Goal: Task Accomplishment & Management: Use online tool/utility

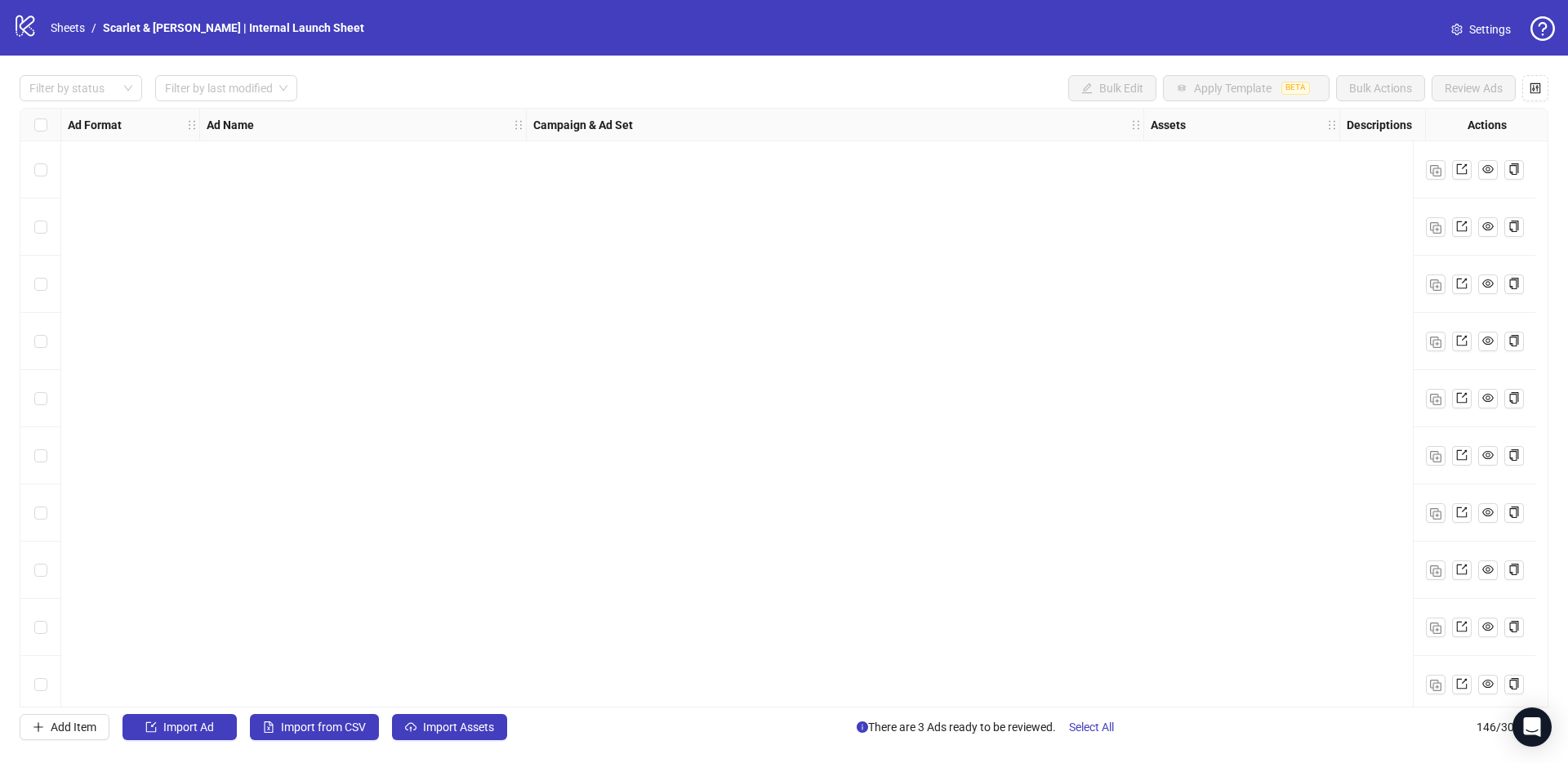
scroll to position [7273, 50]
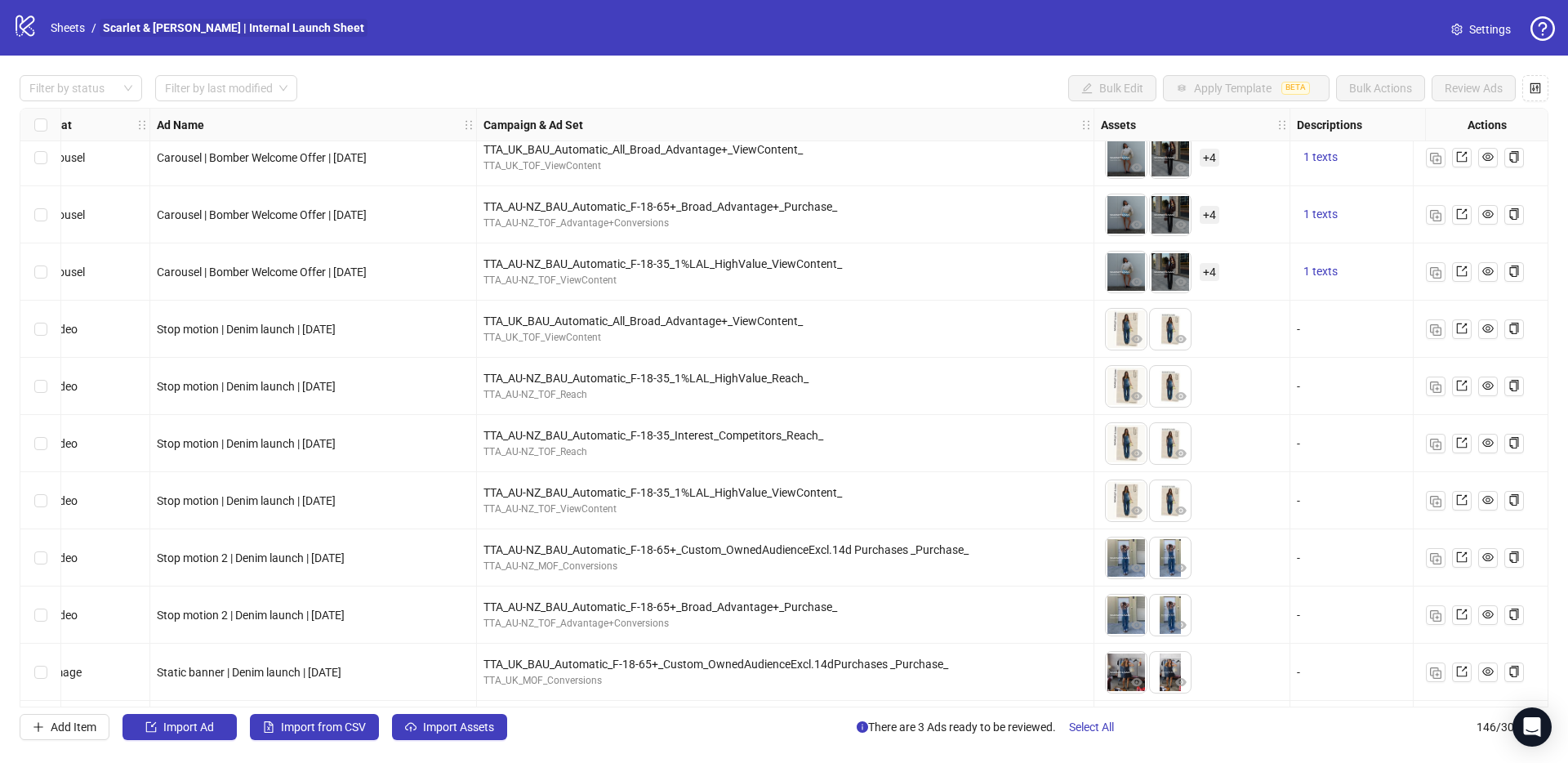
click at [144, 27] on link "Scarlet & [PERSON_NAME] | Internal Launch Sheet" at bounding box center [233, 28] width 268 height 18
click at [32, 25] on icon "logo/logo-mobile" at bounding box center [26, 26] width 25 height 25
click at [63, 31] on link "Sheets" at bounding box center [68, 28] width 41 height 18
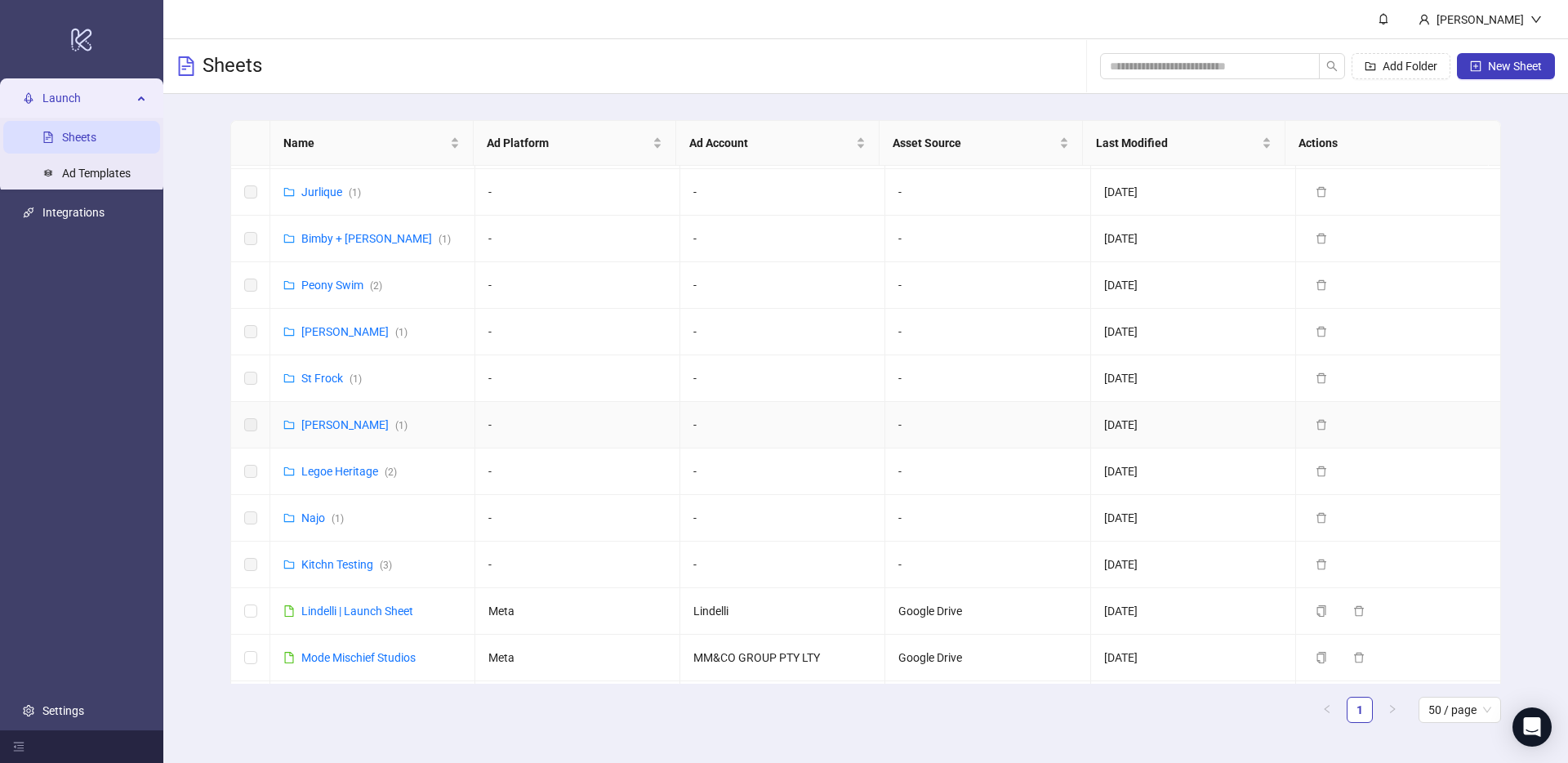
scroll to position [1162, 0]
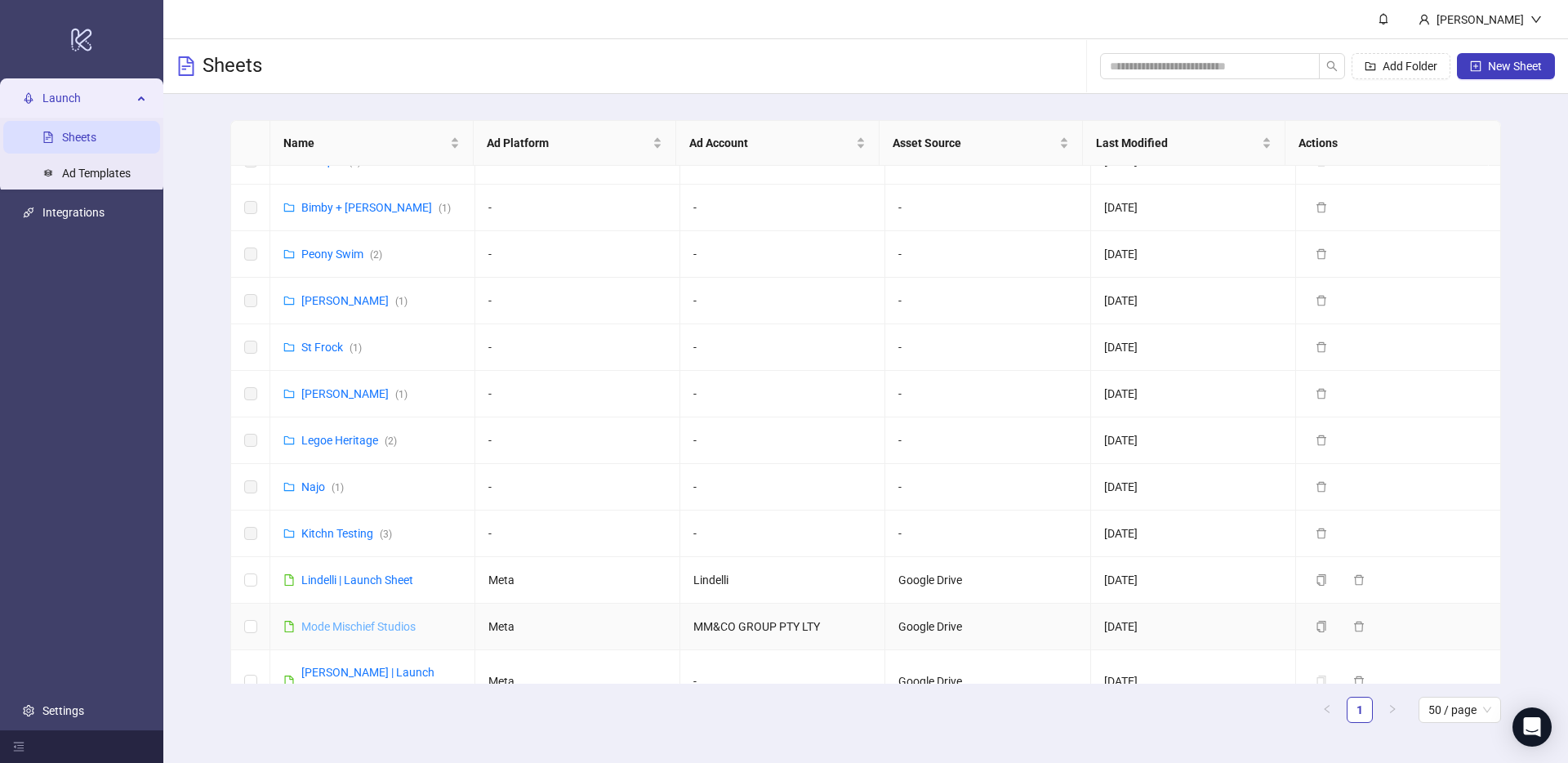
click at [397, 620] on link "Mode Mischief Studios" at bounding box center [359, 626] width 115 height 13
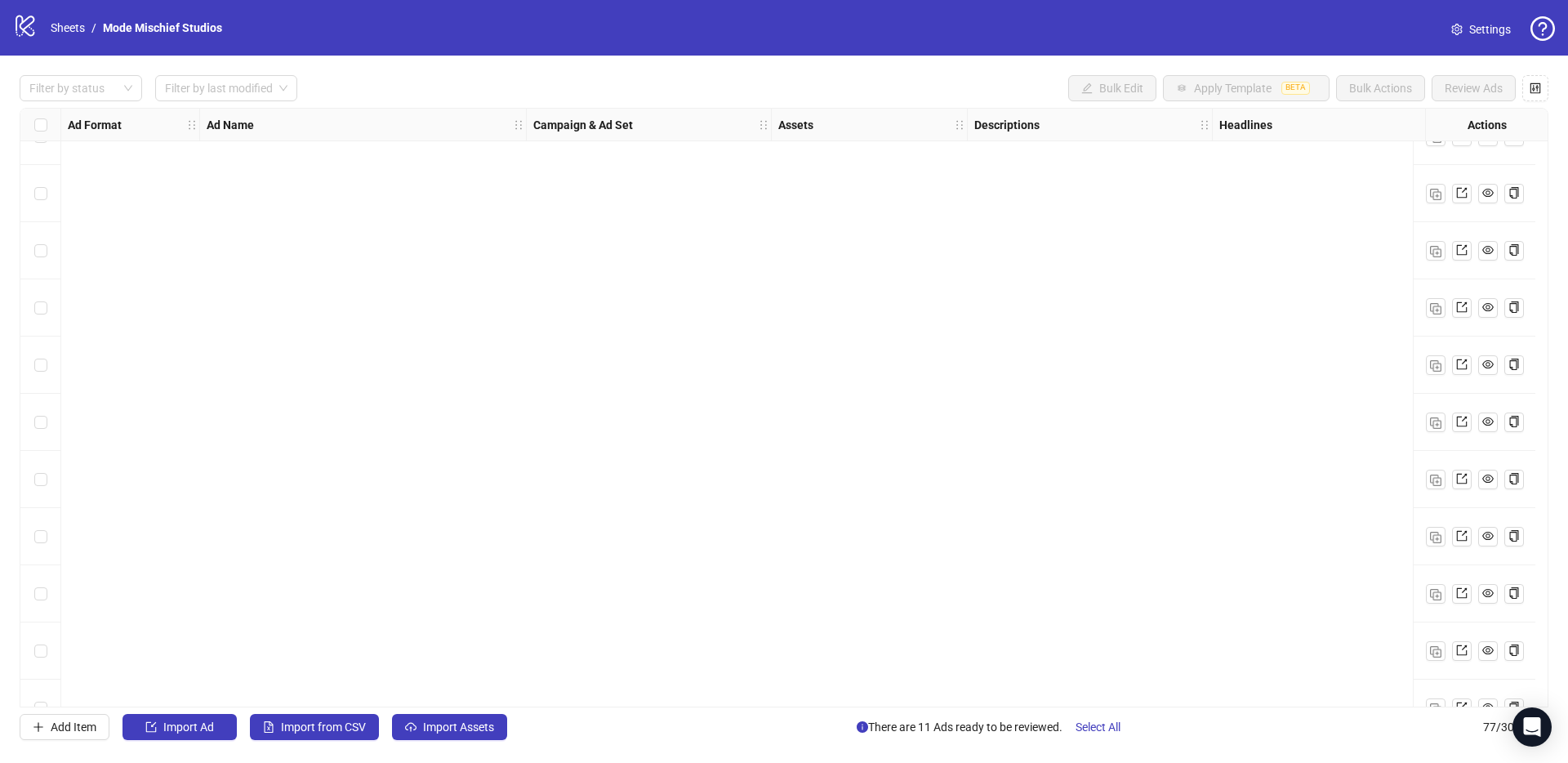
scroll to position [3844, 0]
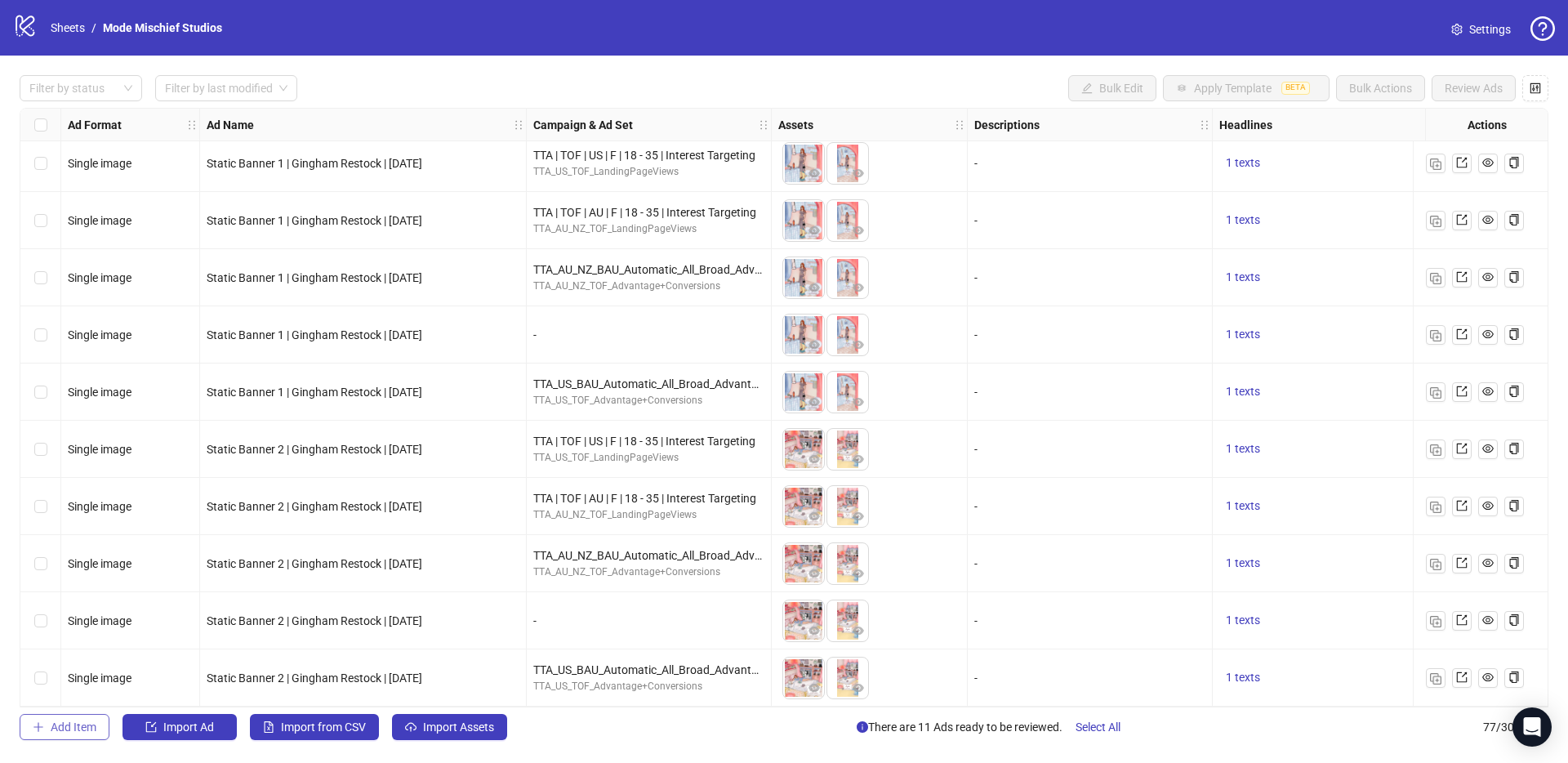
click at [82, 730] on span "Add Item" at bounding box center [74, 727] width 46 height 13
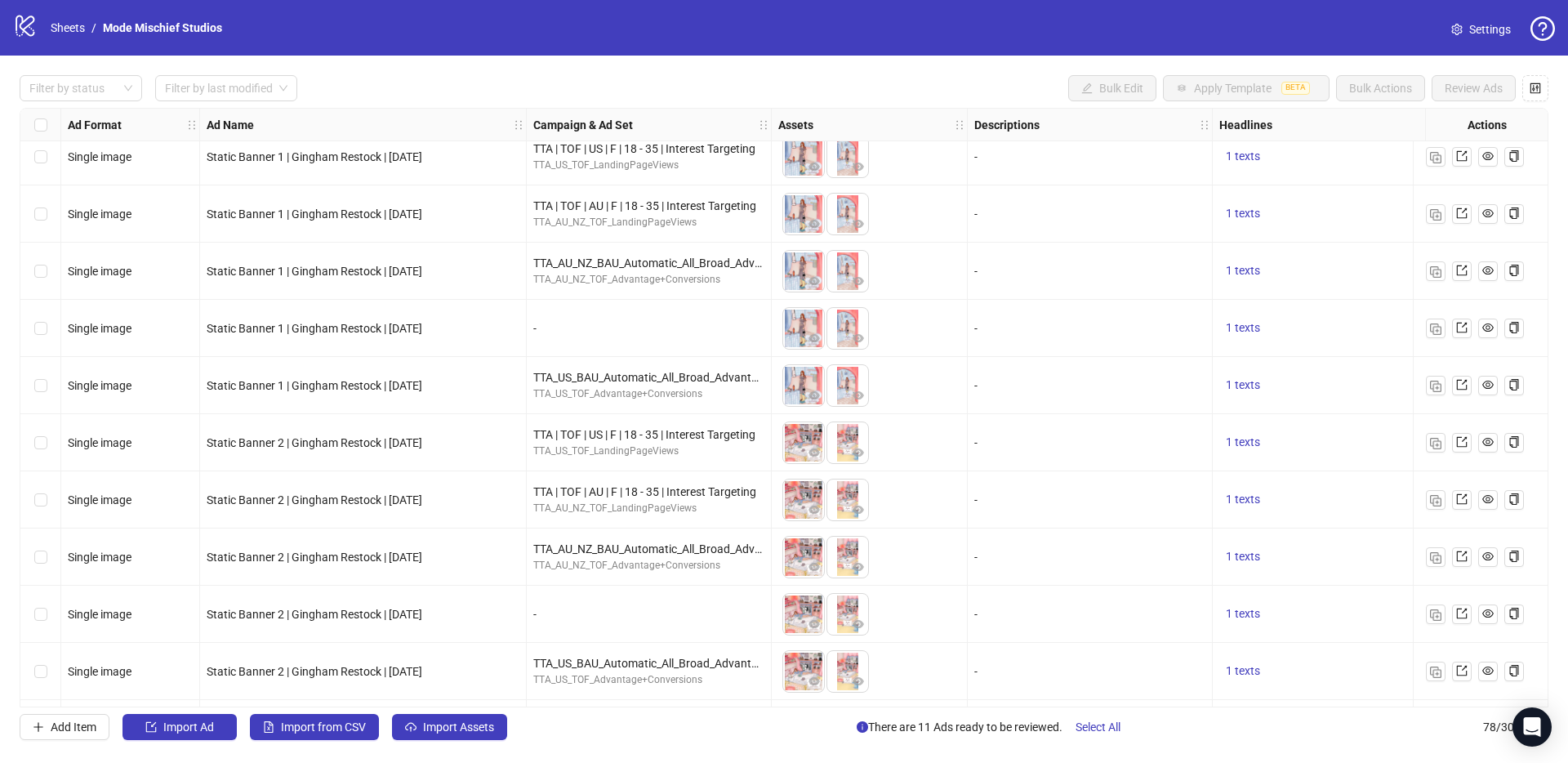
click at [1492, 29] on span "Settings" at bounding box center [1491, 29] width 42 height 18
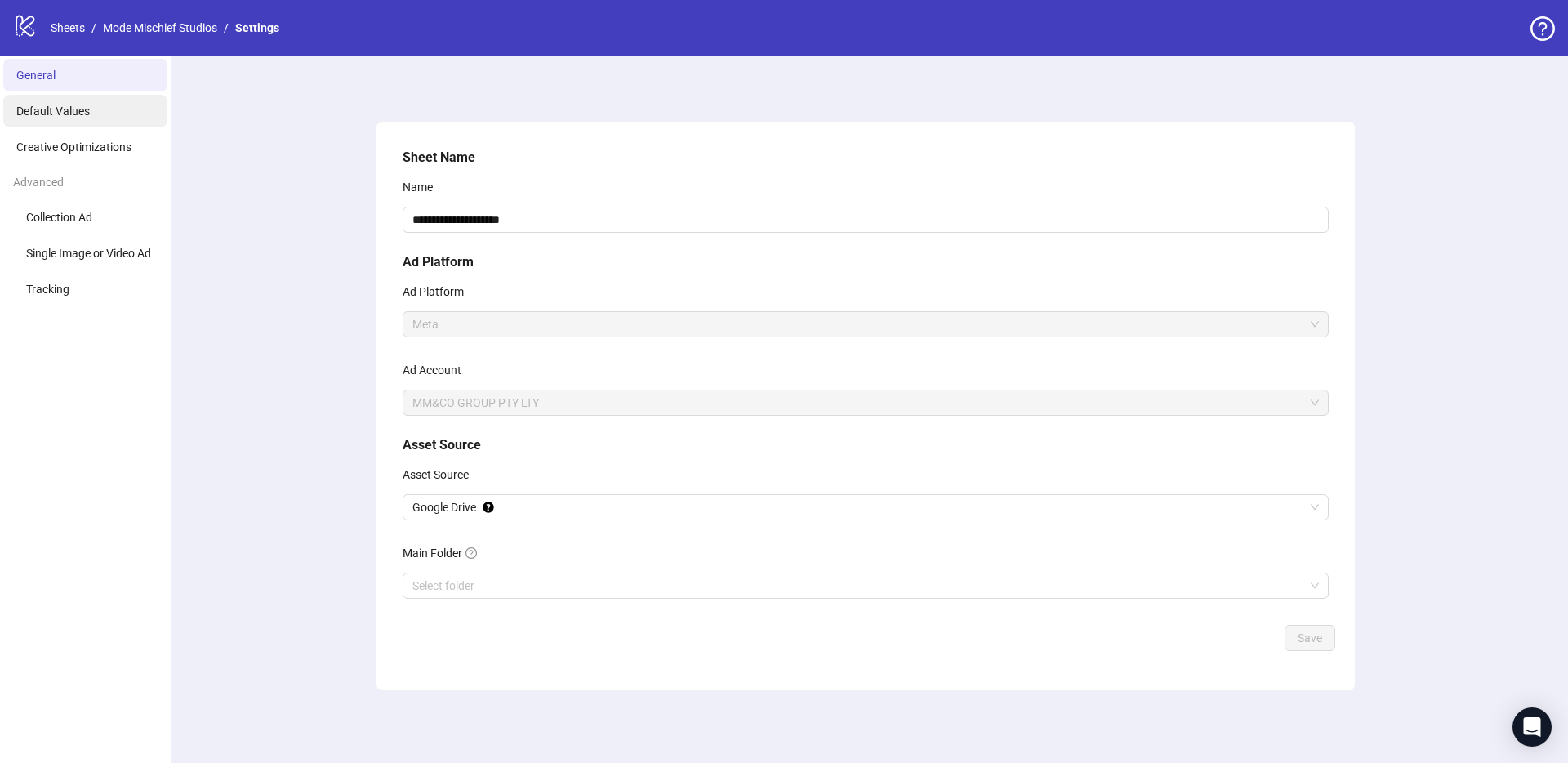
click at [54, 119] on li "Default Values" at bounding box center [85, 111] width 164 height 33
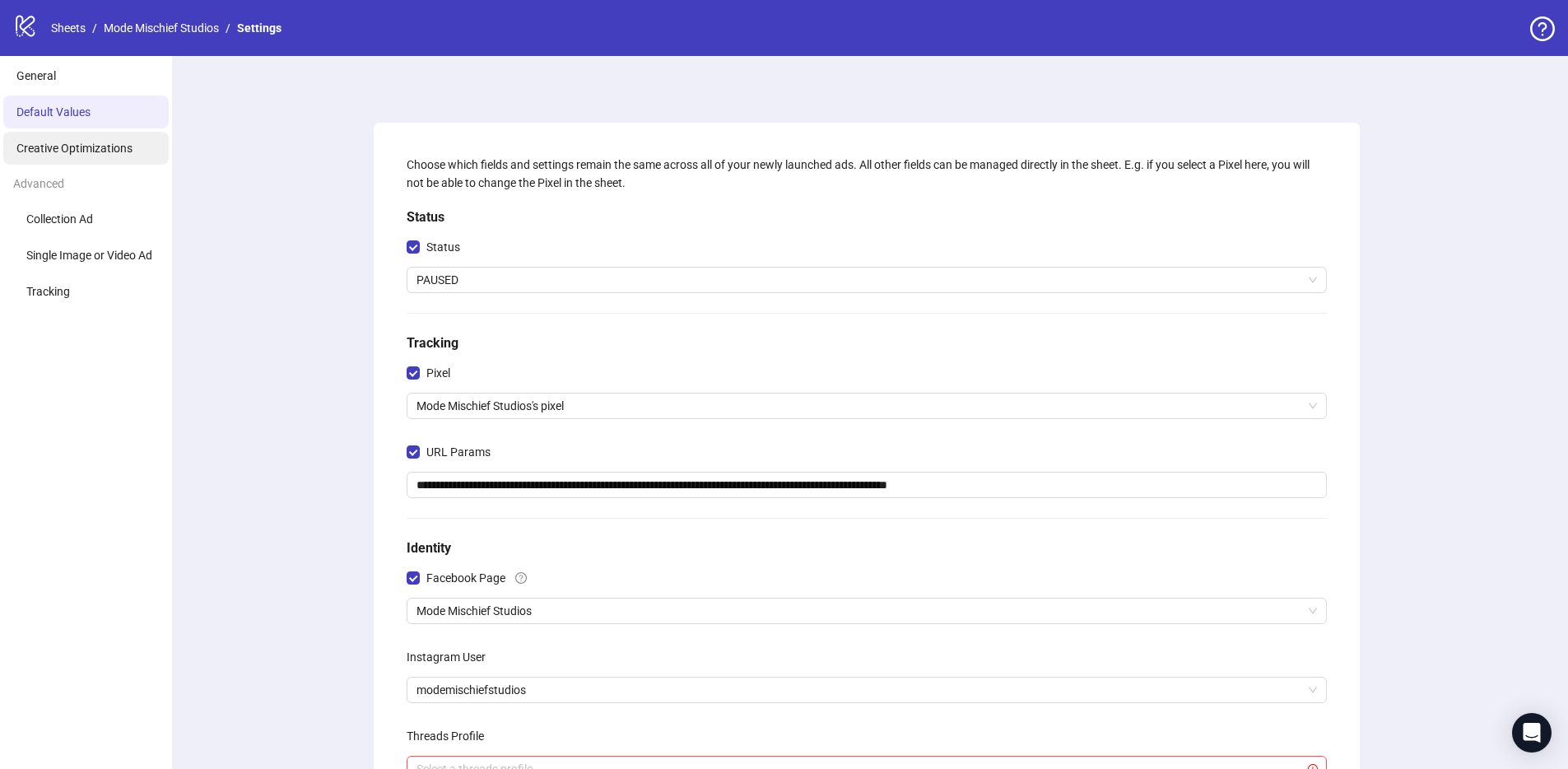
click at [98, 152] on span "Creative Optimizations" at bounding box center [74, 148] width 116 height 13
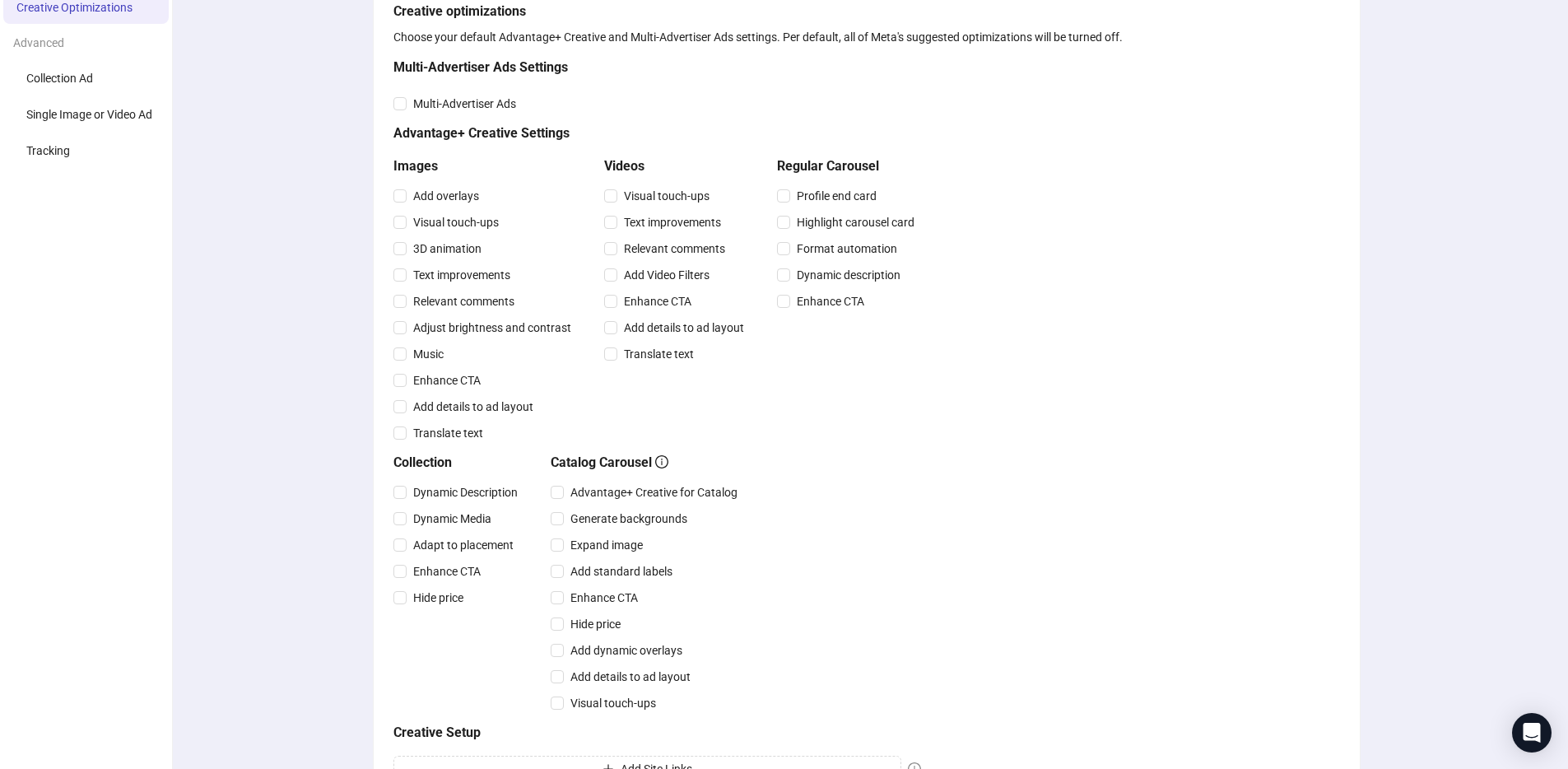
scroll to position [92, 0]
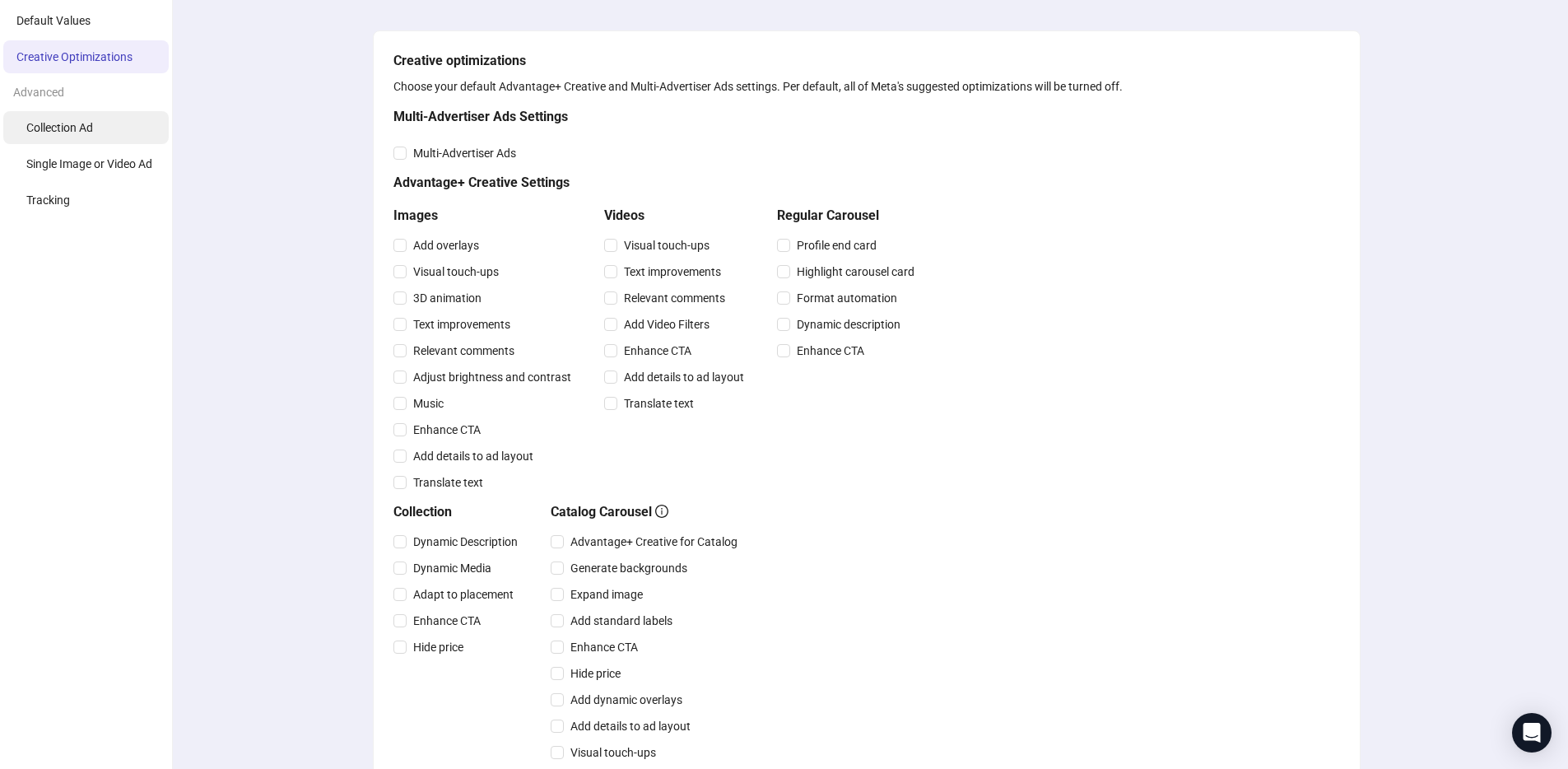
click at [74, 133] on span "Collection Ad" at bounding box center [59, 128] width 66 height 13
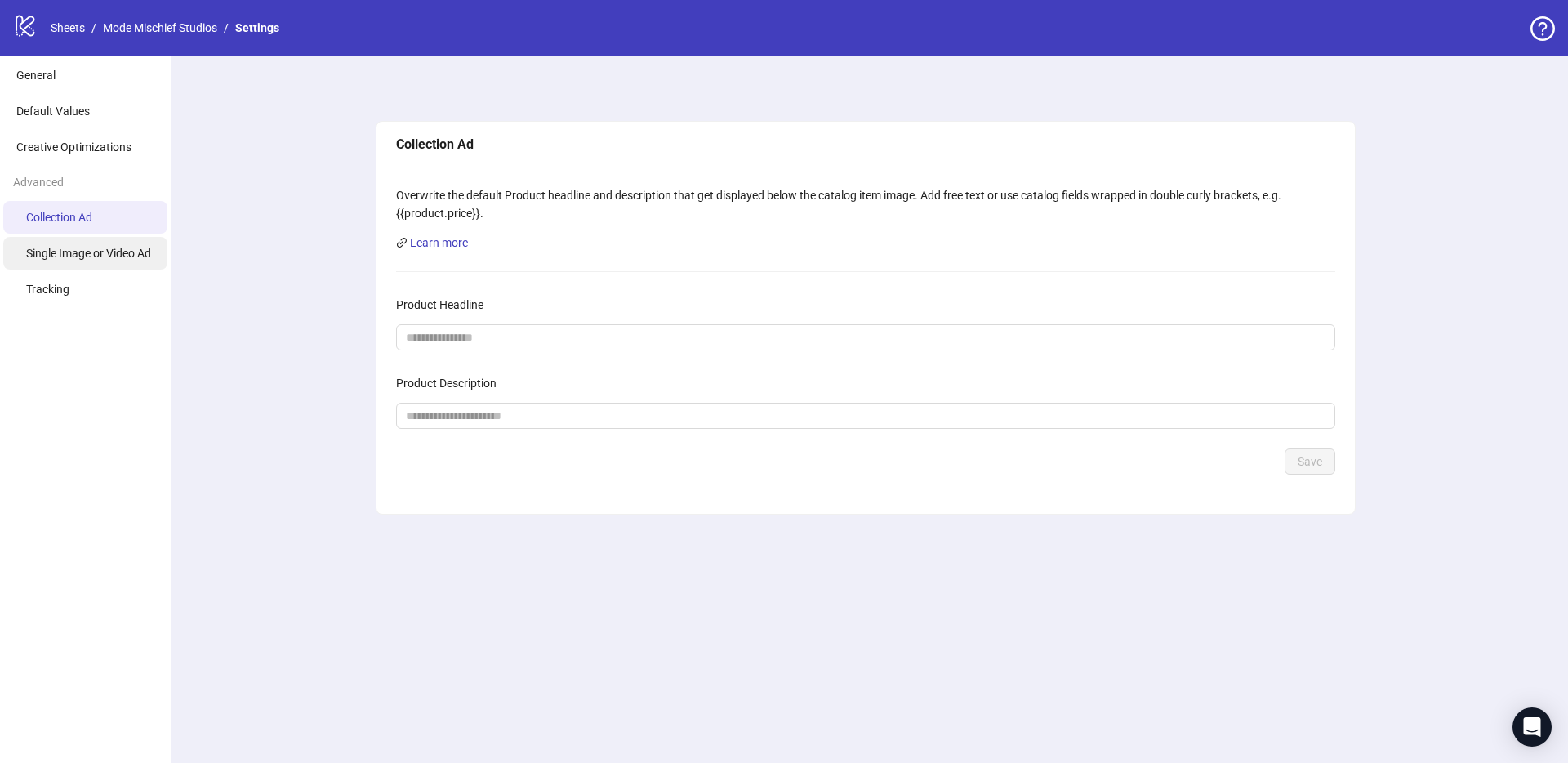
click at [98, 245] on li "Single Image or Video Ad" at bounding box center [85, 253] width 164 height 33
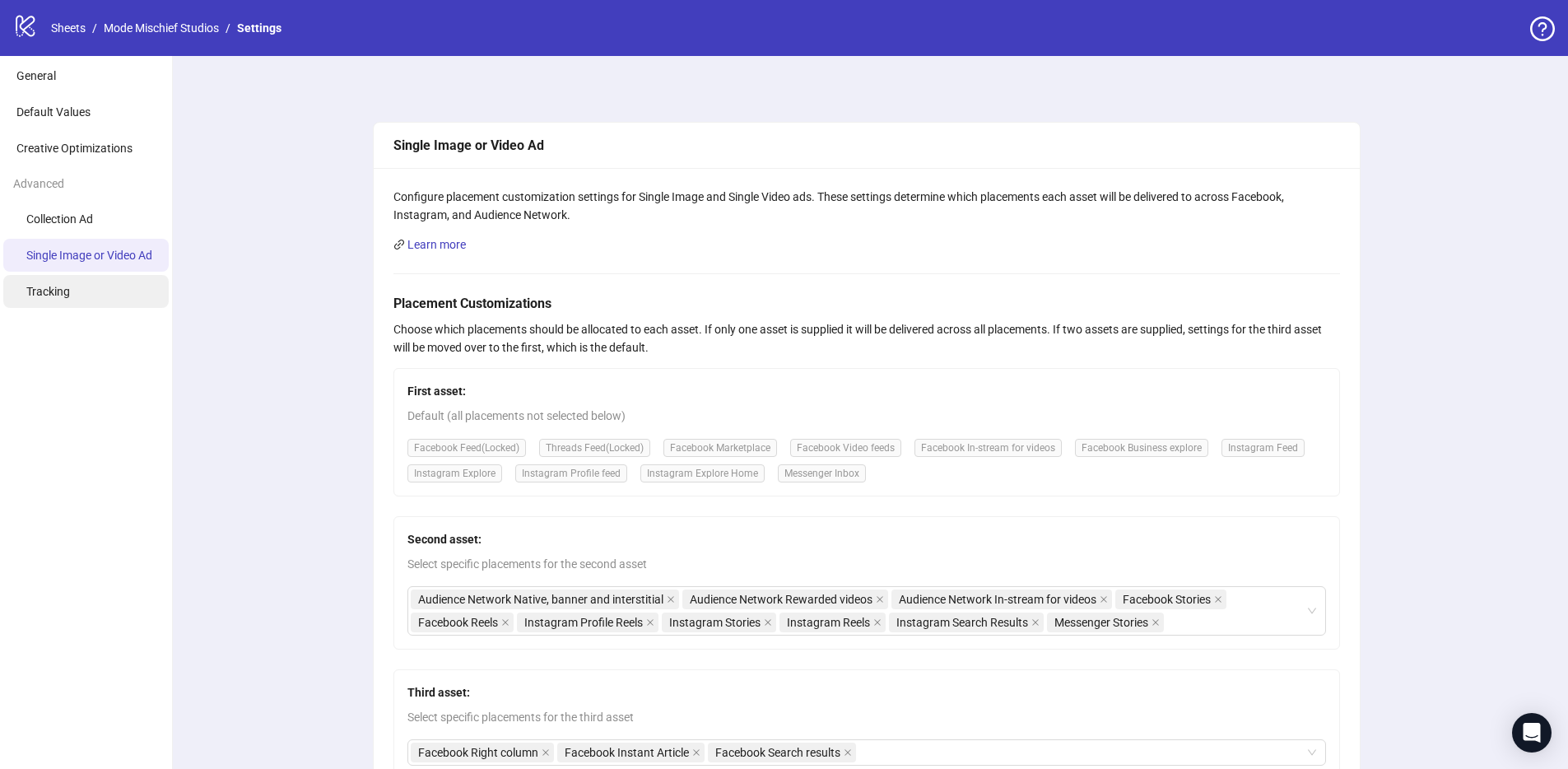
click at [93, 283] on li "Tracking" at bounding box center [86, 291] width 166 height 33
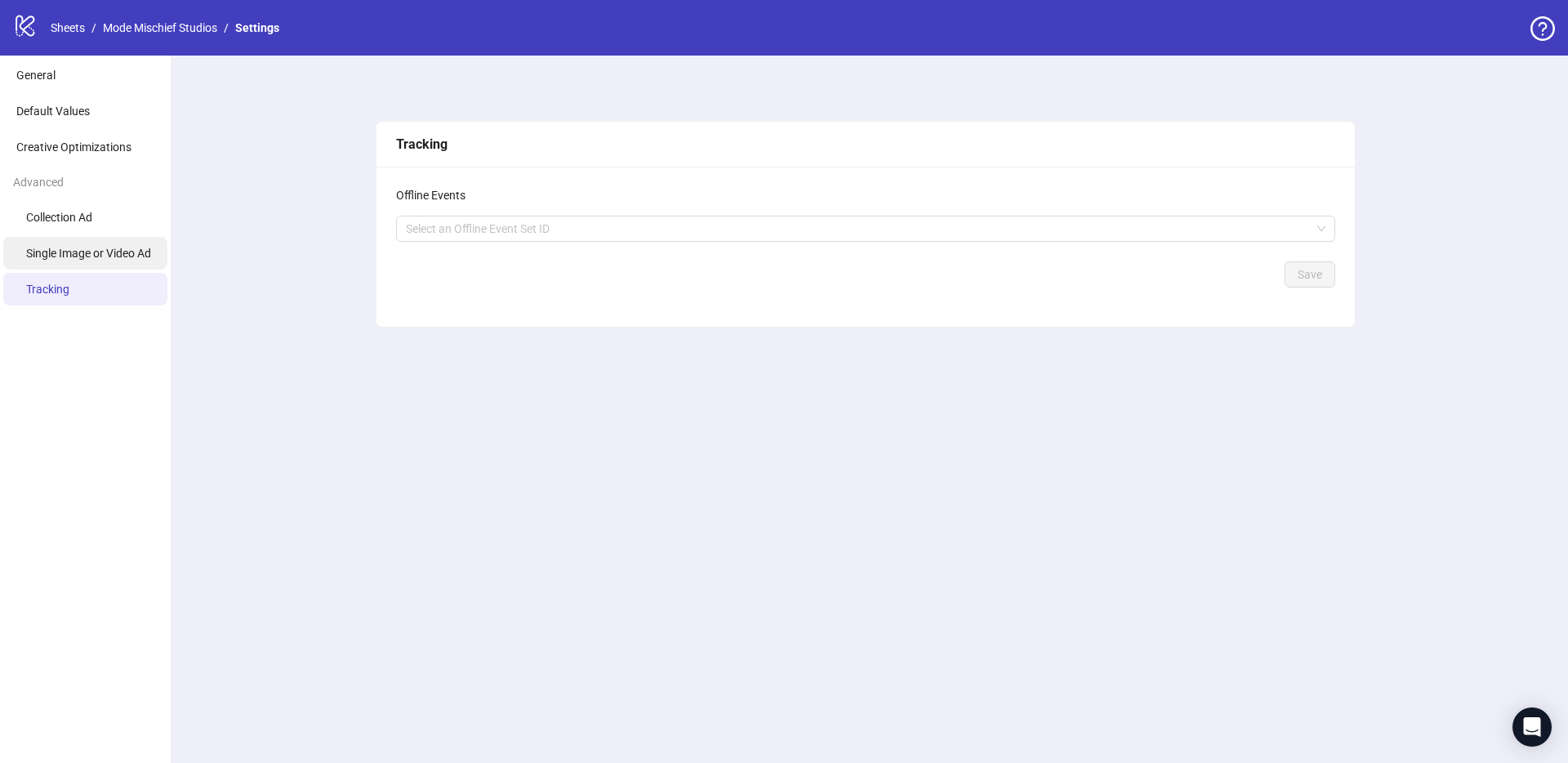
drag, startPoint x: 119, startPoint y: 242, endPoint x: 154, endPoint y: 255, distance: 37.3
click at [118, 242] on li "Single Image or Video Ad" at bounding box center [85, 253] width 164 height 33
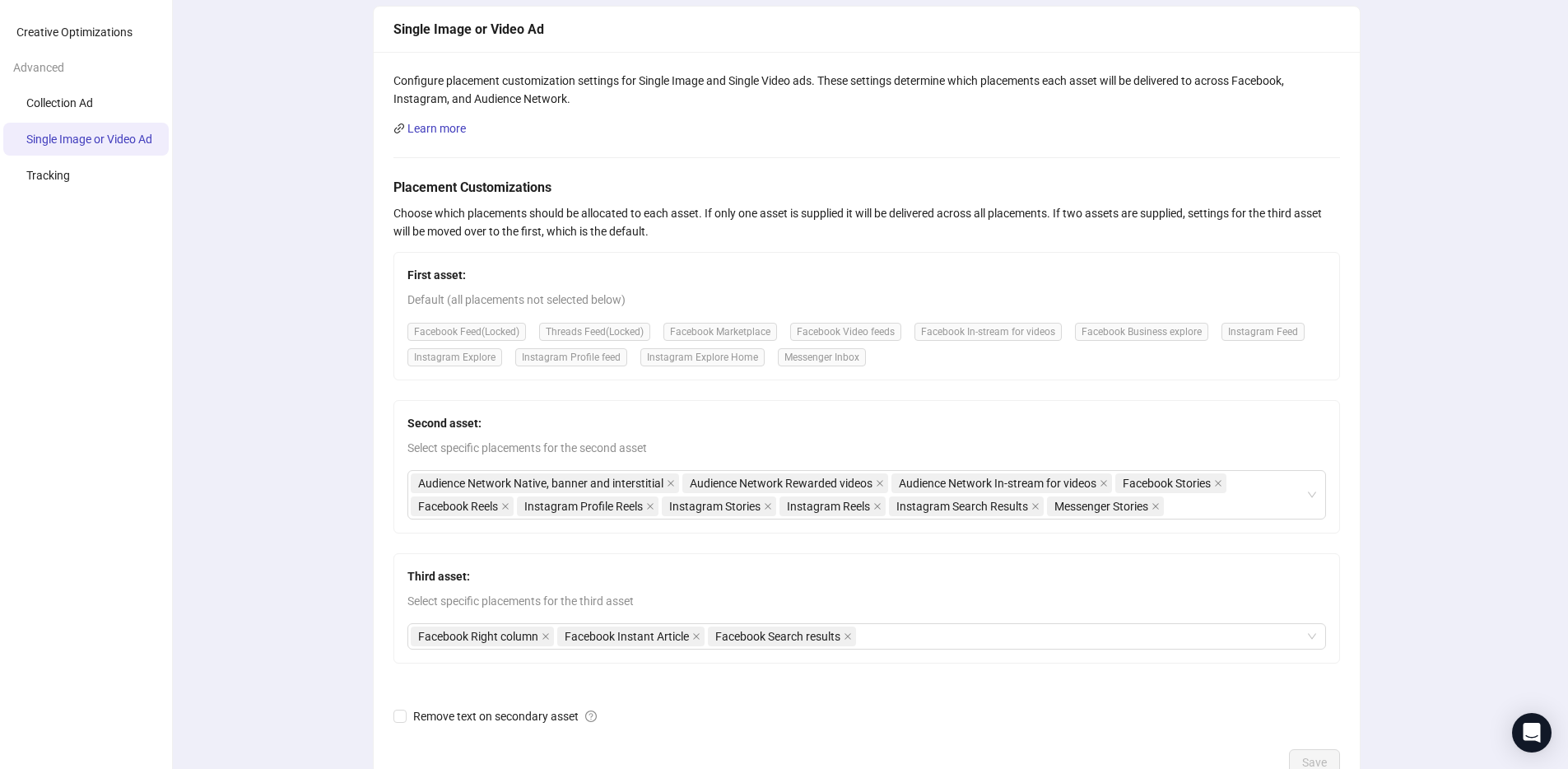
scroll to position [228, 0]
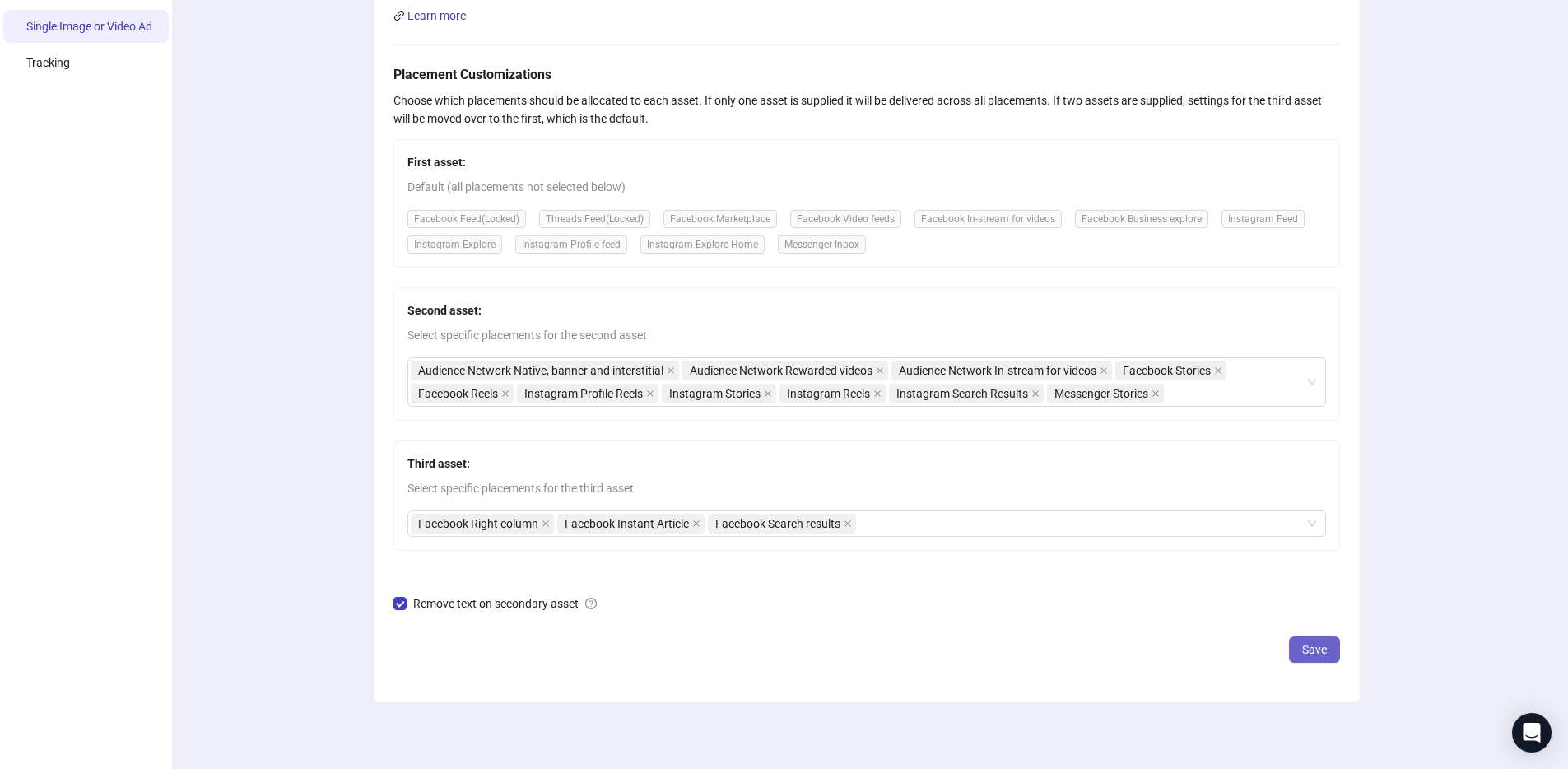
click at [1314, 659] on button "Save" at bounding box center [1315, 649] width 51 height 26
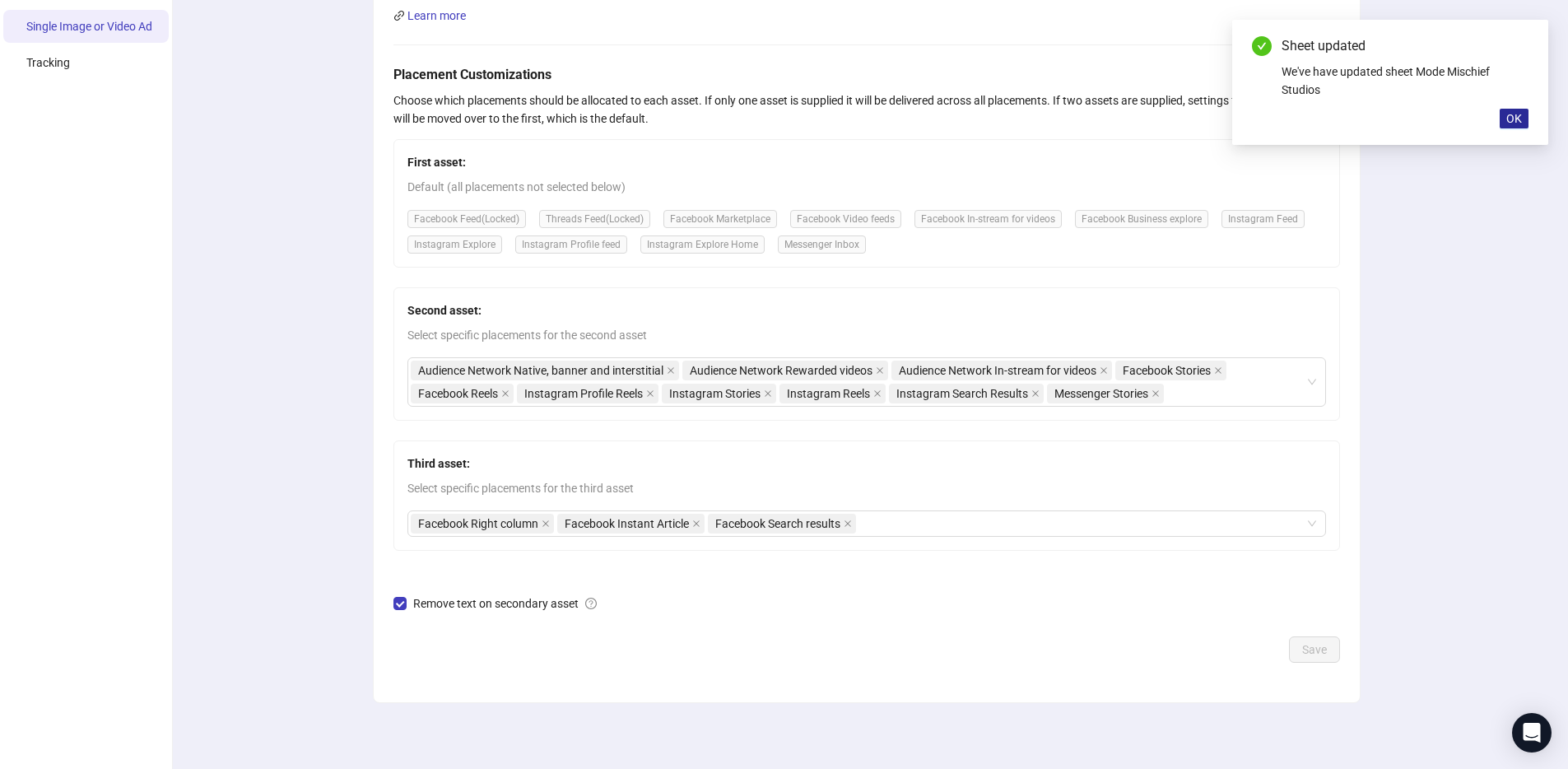
click at [1516, 117] on span "OK" at bounding box center [1514, 119] width 15 height 13
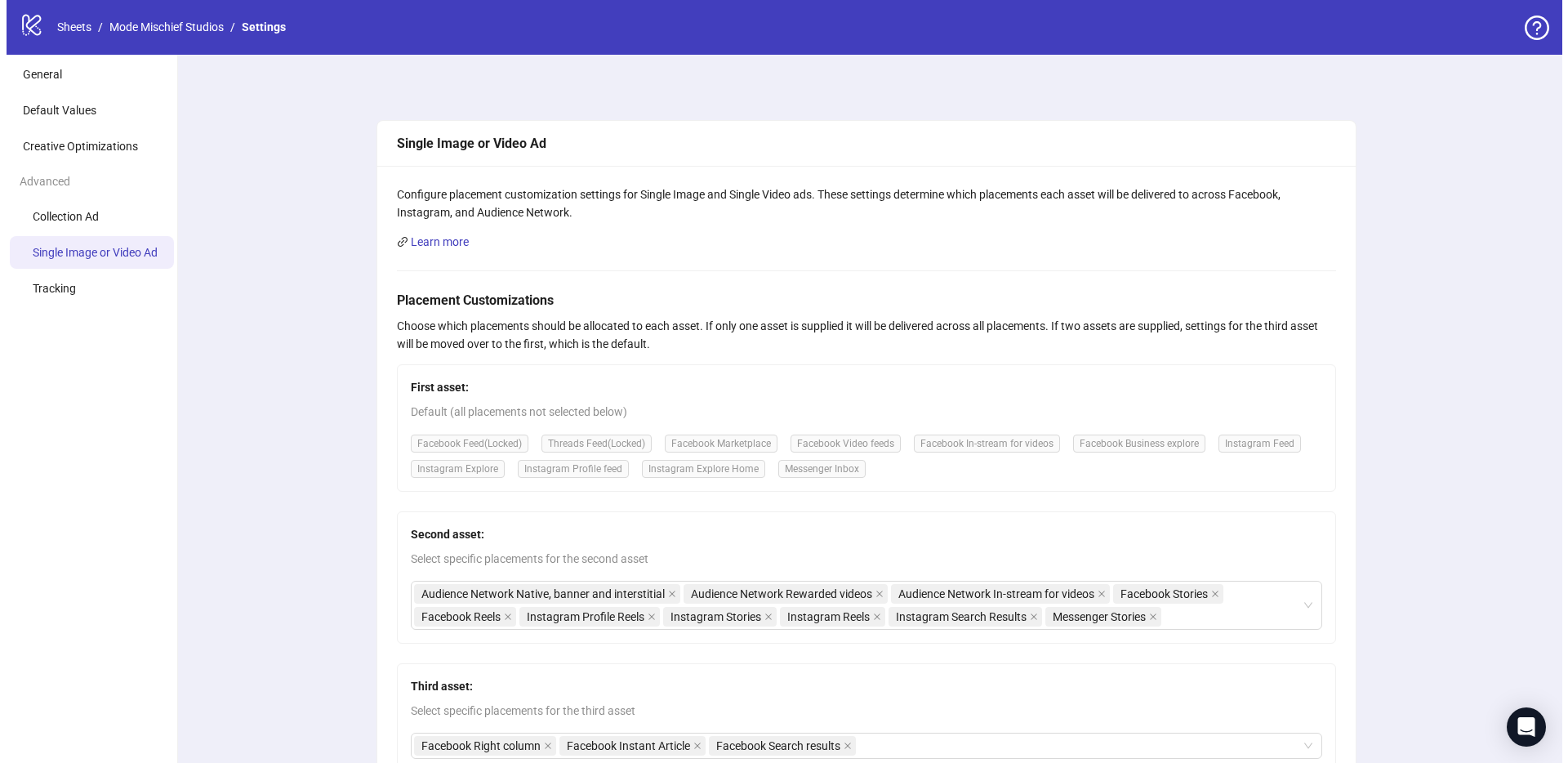
scroll to position [0, 0]
click at [136, 32] on link "Mode Mischief Studios" at bounding box center [160, 28] width 120 height 18
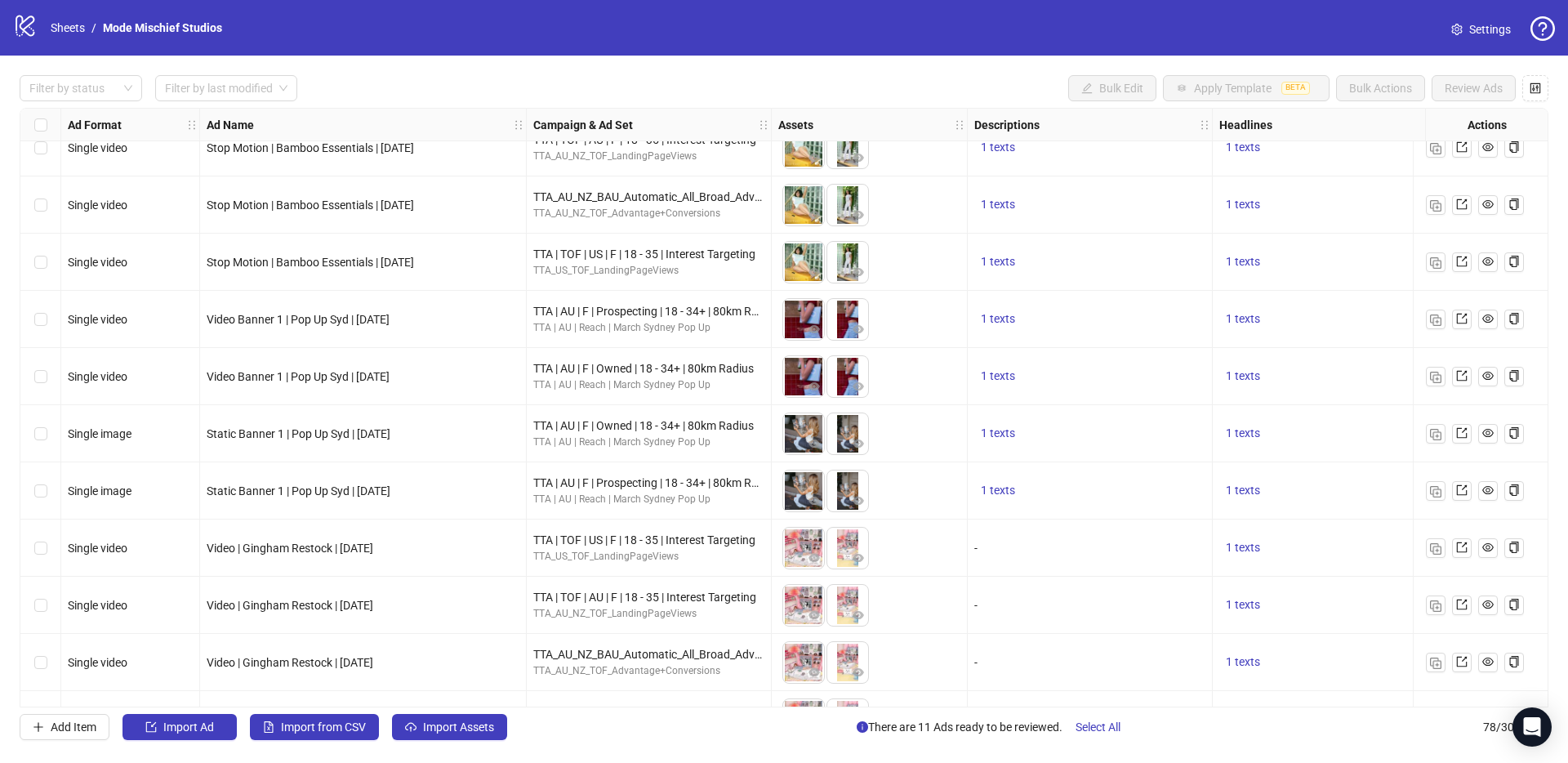
scroll to position [3901, 0]
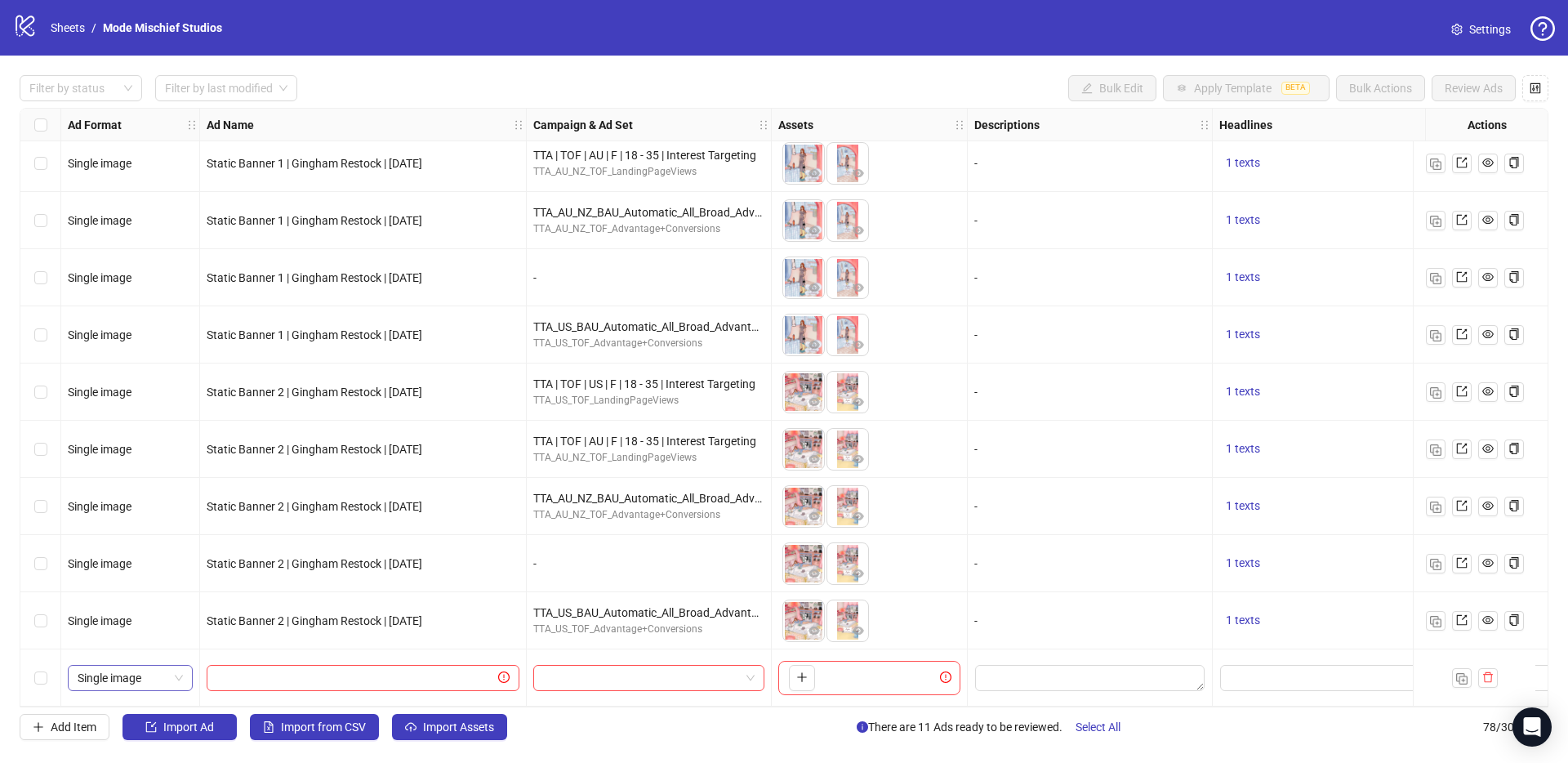
click at [137, 673] on span "Single image" at bounding box center [130, 678] width 105 height 25
click at [143, 611] on div "Catalog carousel" at bounding box center [130, 611] width 98 height 18
click at [140, 667] on span "Catalog carousel" at bounding box center [130, 678] width 105 height 25
click at [146, 630] on div "PAC carousel" at bounding box center [130, 638] width 98 height 18
drag, startPoint x: 318, startPoint y: 636, endPoint x: 311, endPoint y: 645, distance: 11.4
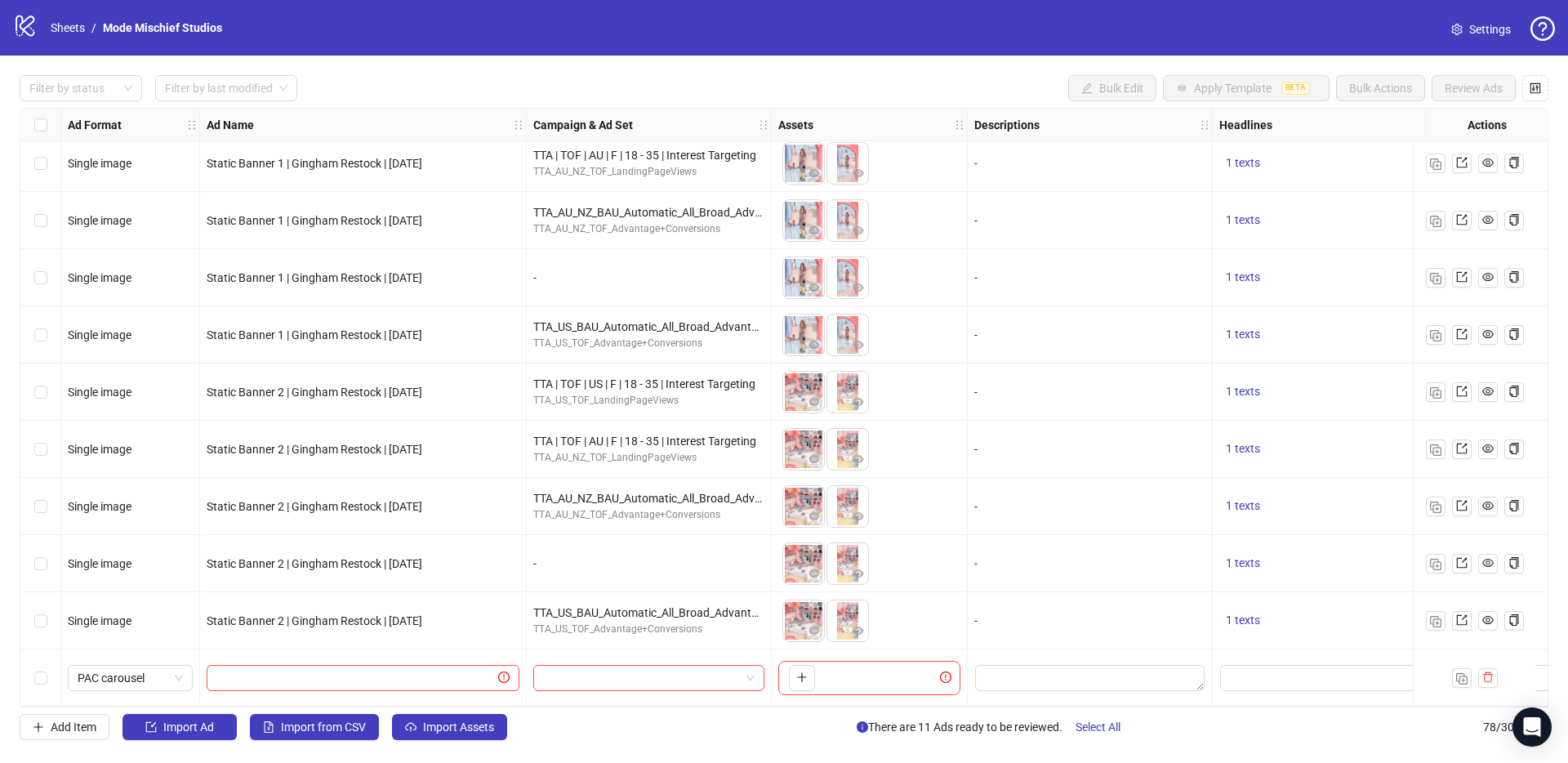
click at [317, 636] on div "Static Banner 2 | Gingham Restock | [DATE]" at bounding box center [363, 621] width 327 height 57
click at [295, 669] on input "text" at bounding box center [355, 678] width 278 height 18
paste input "**********"
type input "**********"
click at [349, 652] on div "**********" at bounding box center [363, 678] width 327 height 57
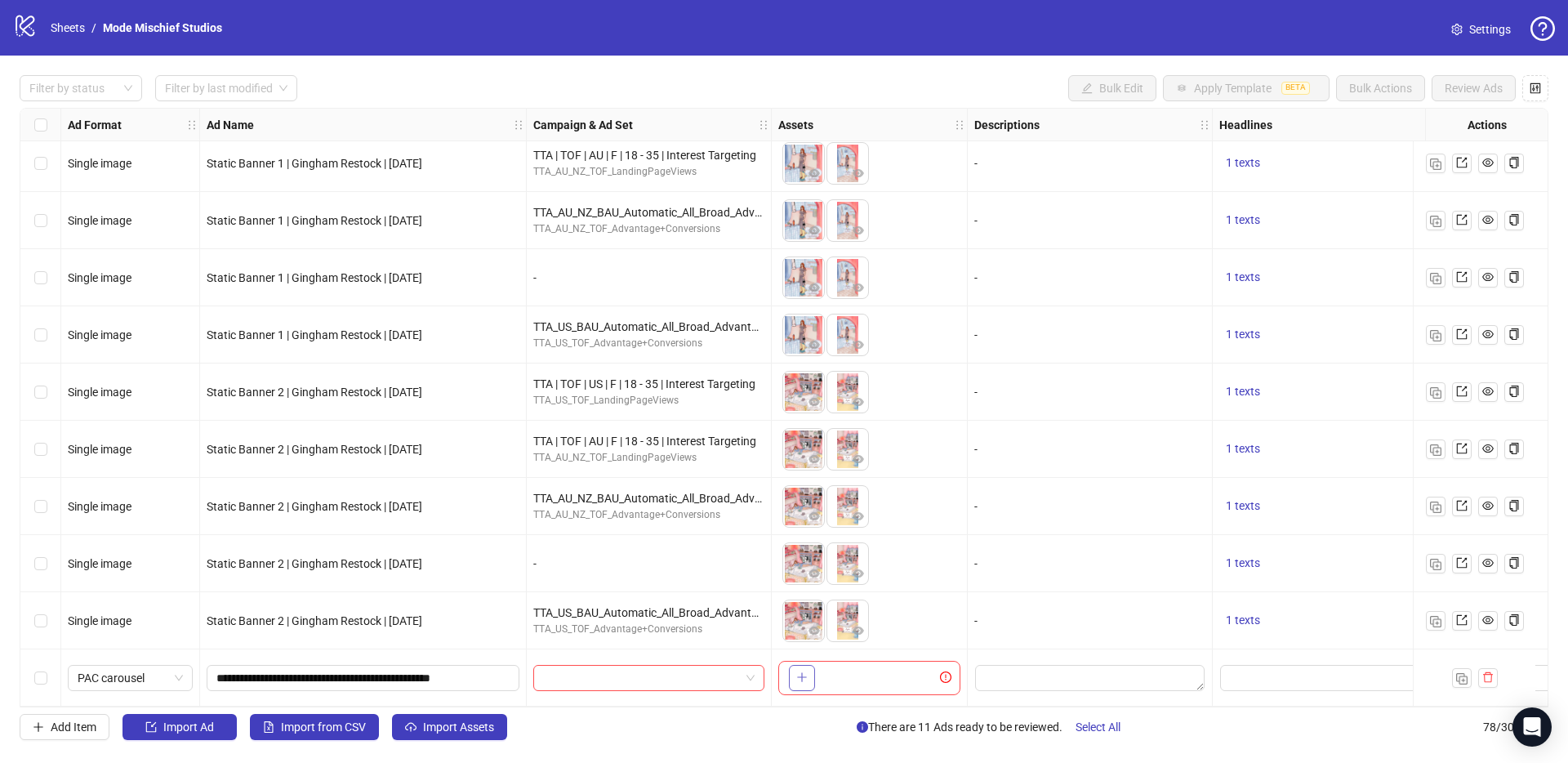
click at [793, 680] on button "button" at bounding box center [801, 677] width 26 height 26
click at [927, 676] on button "button" at bounding box center [916, 677] width 26 height 26
click at [882, 673] on span "+ 8" at bounding box center [886, 678] width 20 height 18
click at [784, 687] on body "logo/logo-mobile Sheets / Mode Mischief Studios Settings Filter by status Filte…" at bounding box center [784, 382] width 1568 height 763
click at [568, 669] on input "search" at bounding box center [642, 678] width 197 height 25
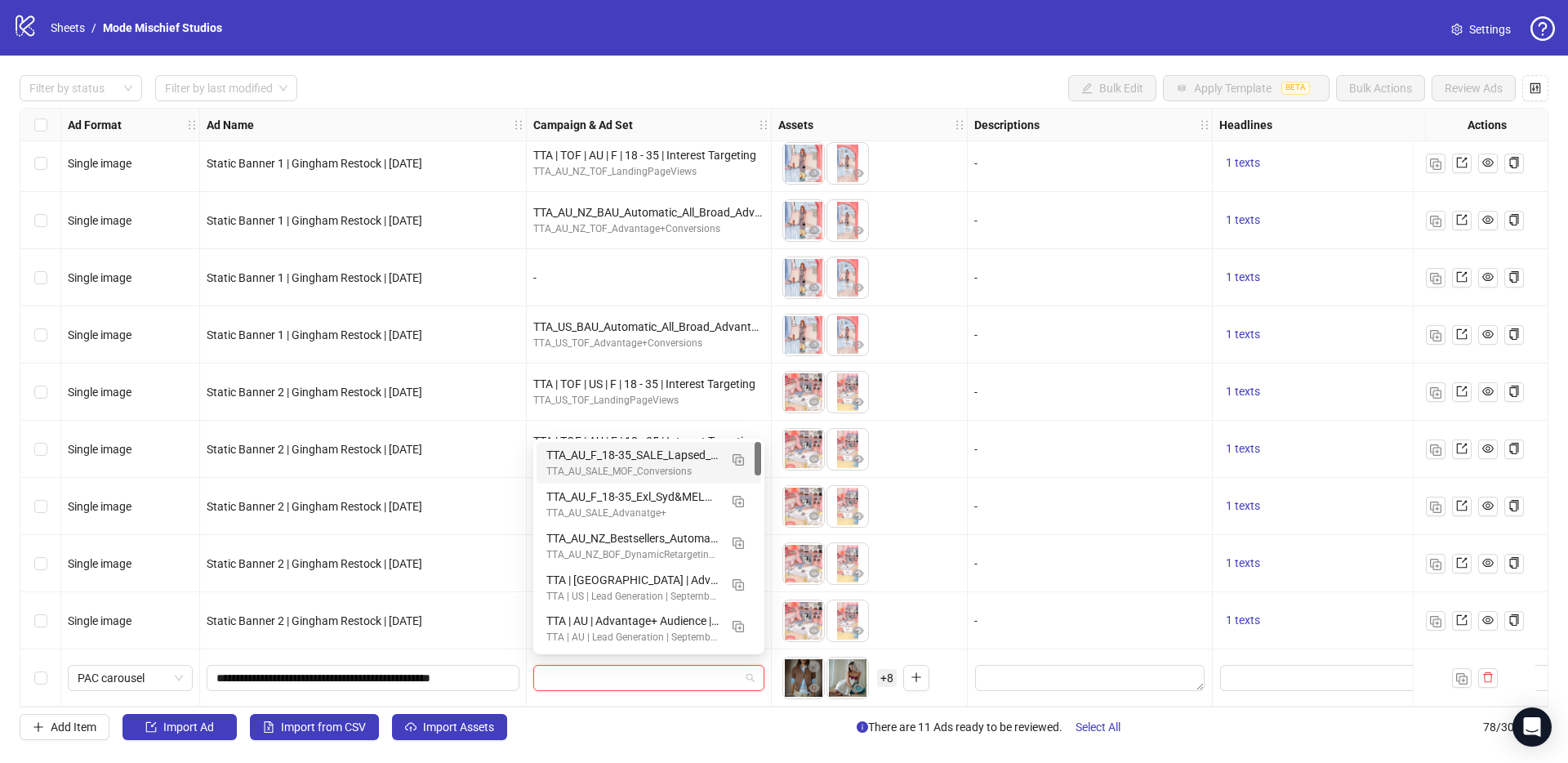
paste input "**********"
type input "**********"
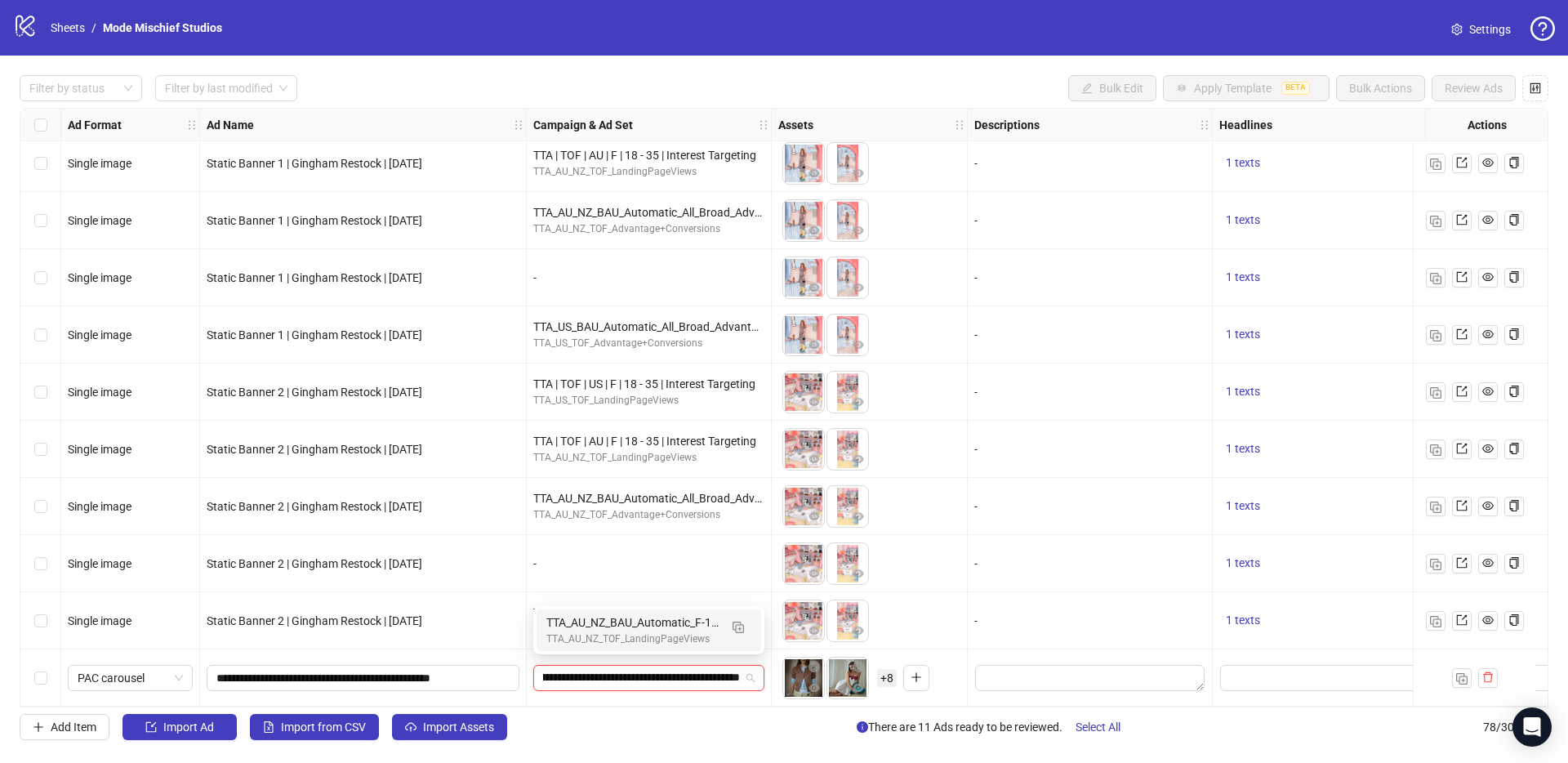
click at [581, 639] on div "TTA_AU_NZ_TOF_LandingPageViews" at bounding box center [633, 639] width 172 height 15
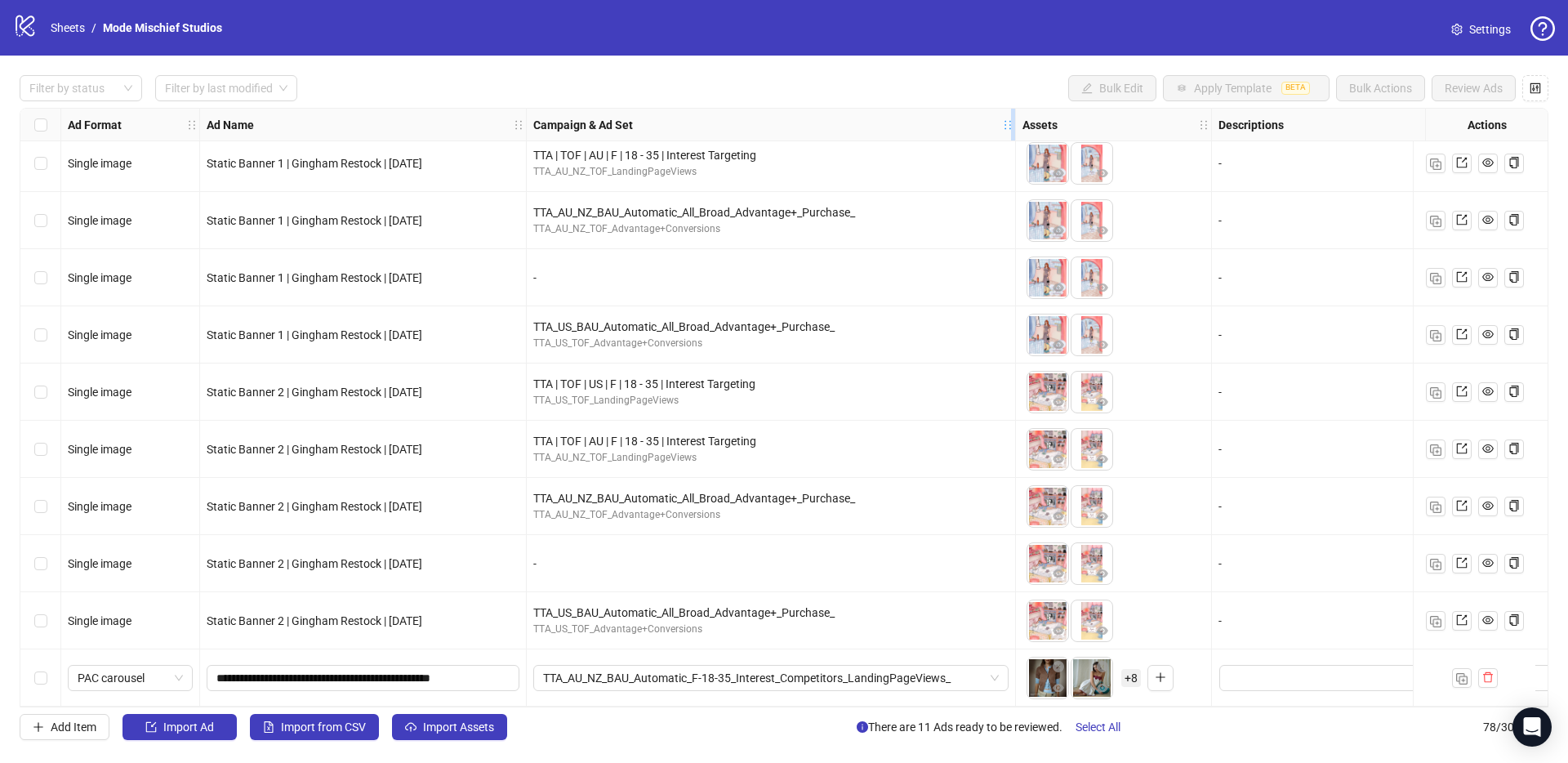
drag, startPoint x: 770, startPoint y: 113, endPoint x: 1034, endPoint y: 124, distance: 264.2
click at [1015, 124] on div "Resize Campaign & Ad Set column" at bounding box center [1013, 124] width 4 height 32
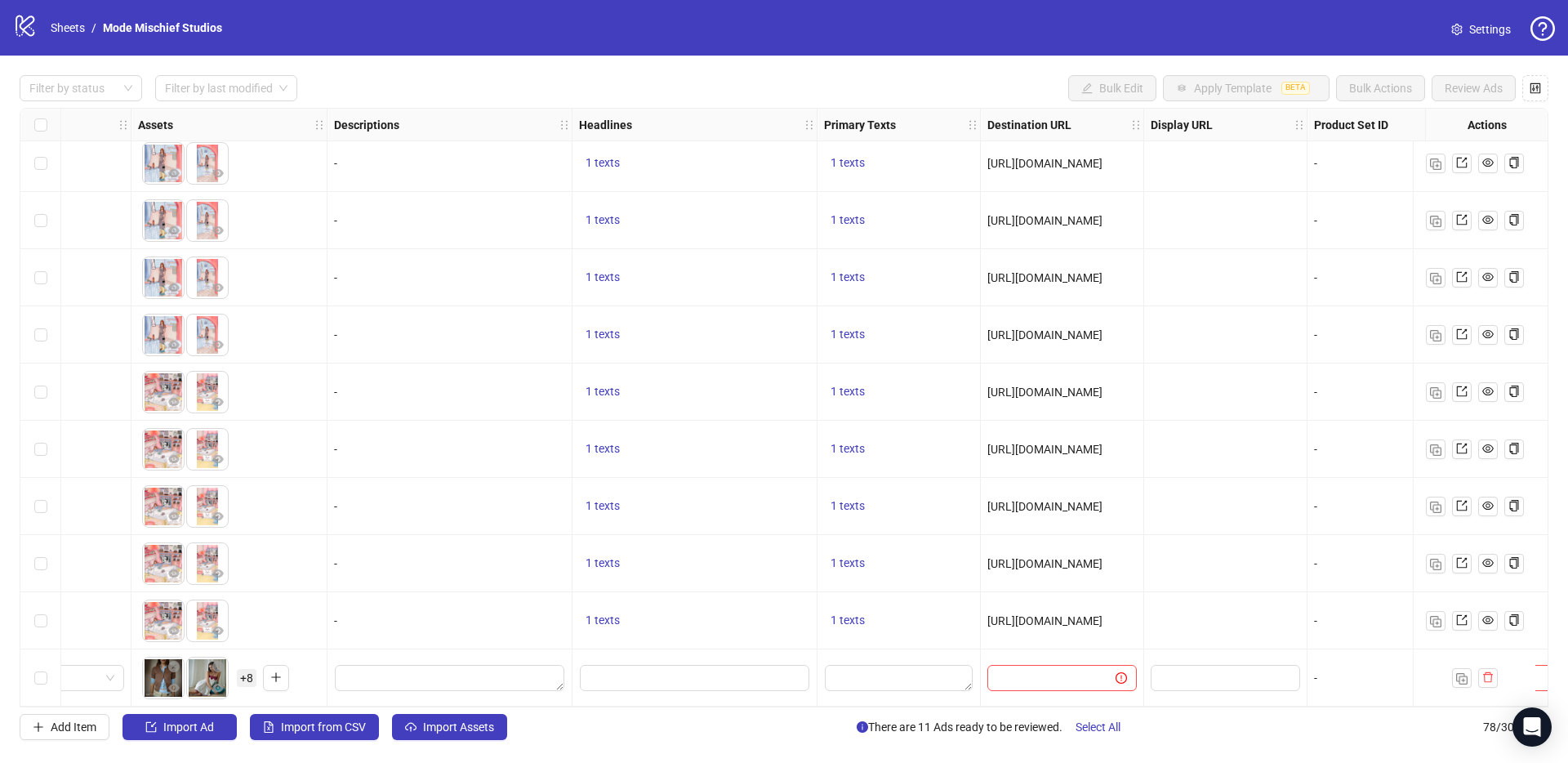
scroll to position [3901, 910]
click at [1017, 681] on span at bounding box center [1058, 677] width 149 height 26
click at [1016, 674] on input "text" at bounding box center [1041, 678] width 96 height 18
paste input "**********"
type input "**********"
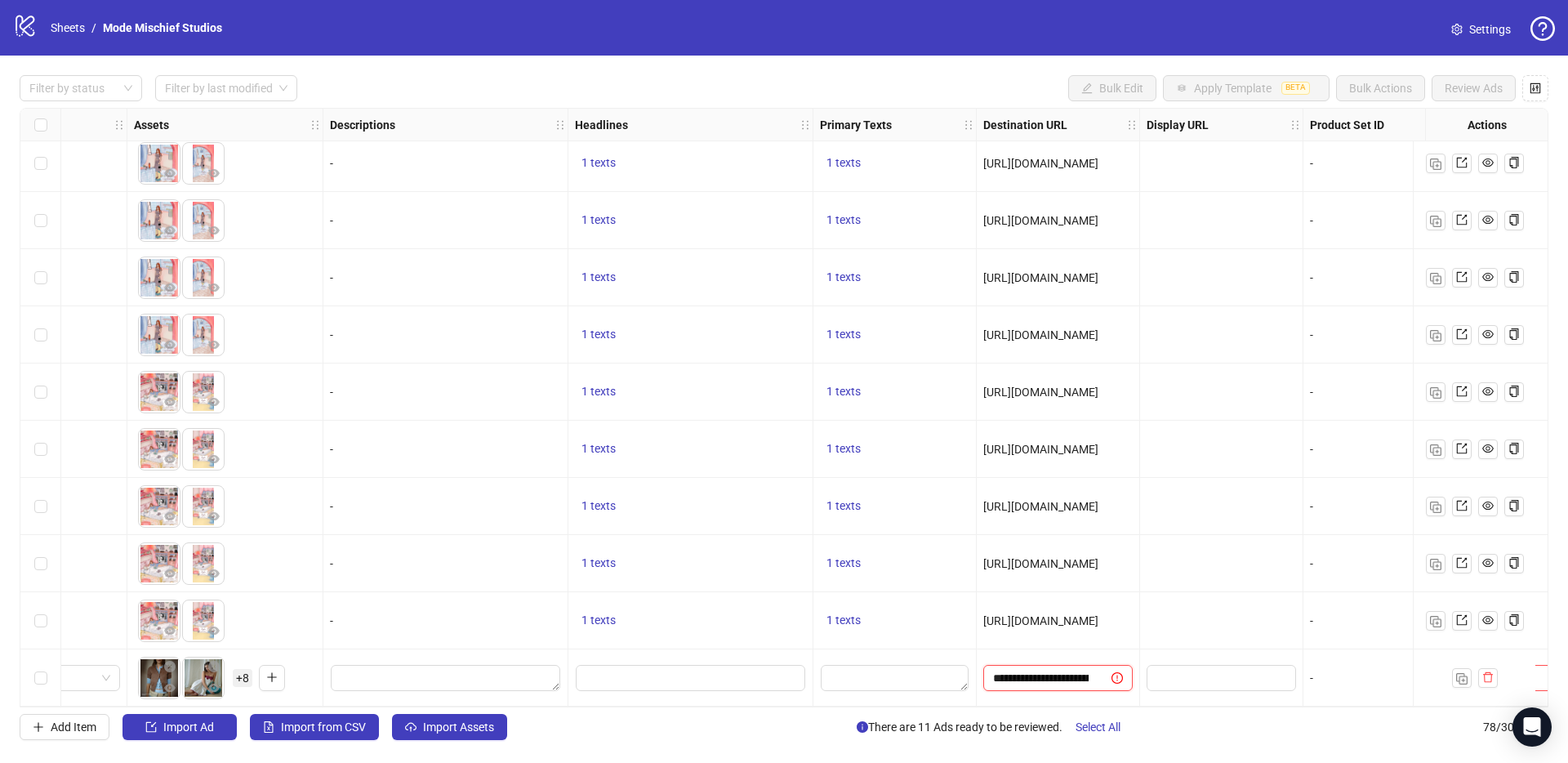
scroll to position [0, 151]
click at [839, 671] on textarea "Edit values" at bounding box center [895, 677] width 148 height 26
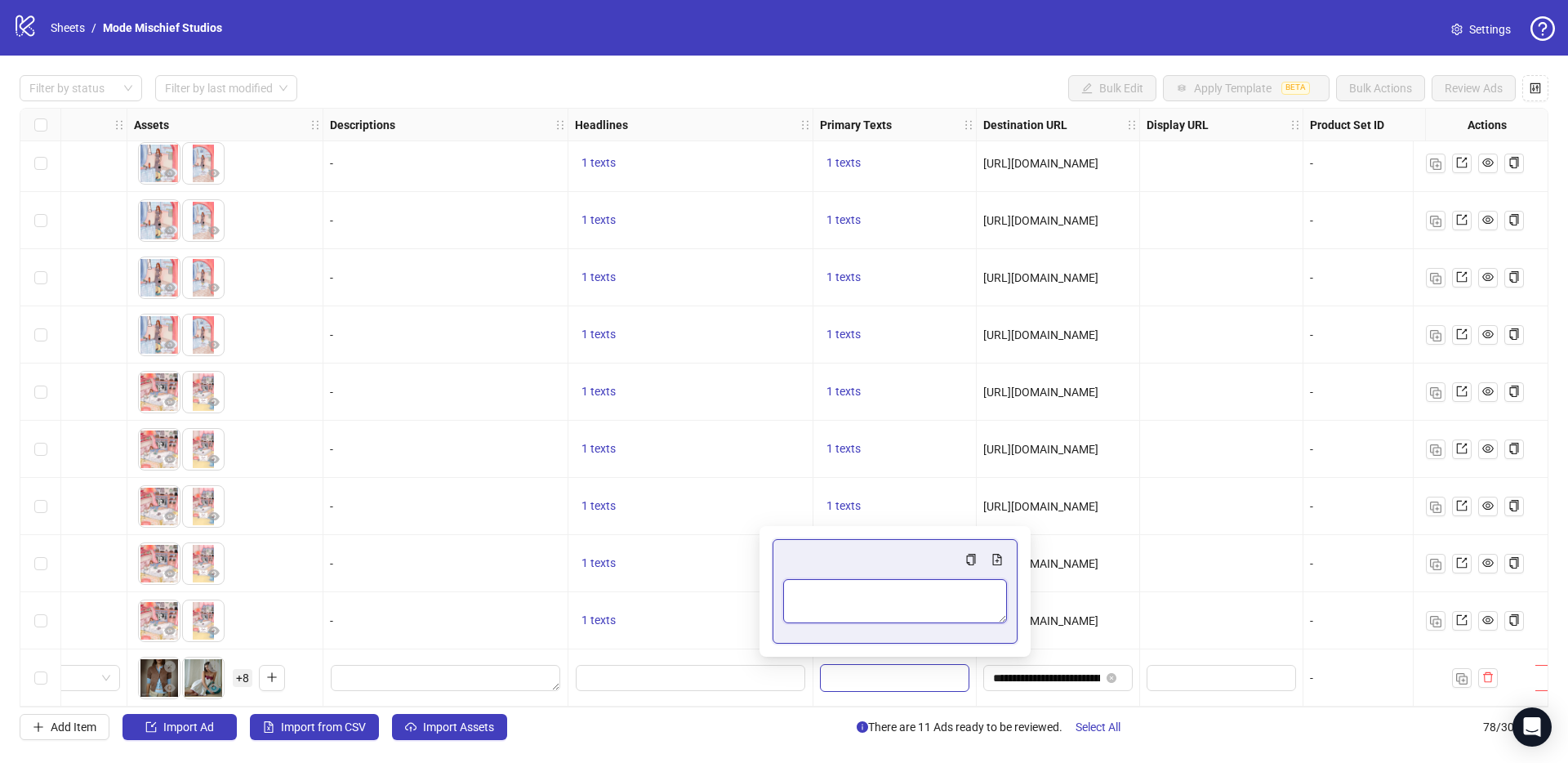
click at [852, 586] on textarea "Multi-text input container - paste or copy values" at bounding box center [895, 601] width 224 height 44
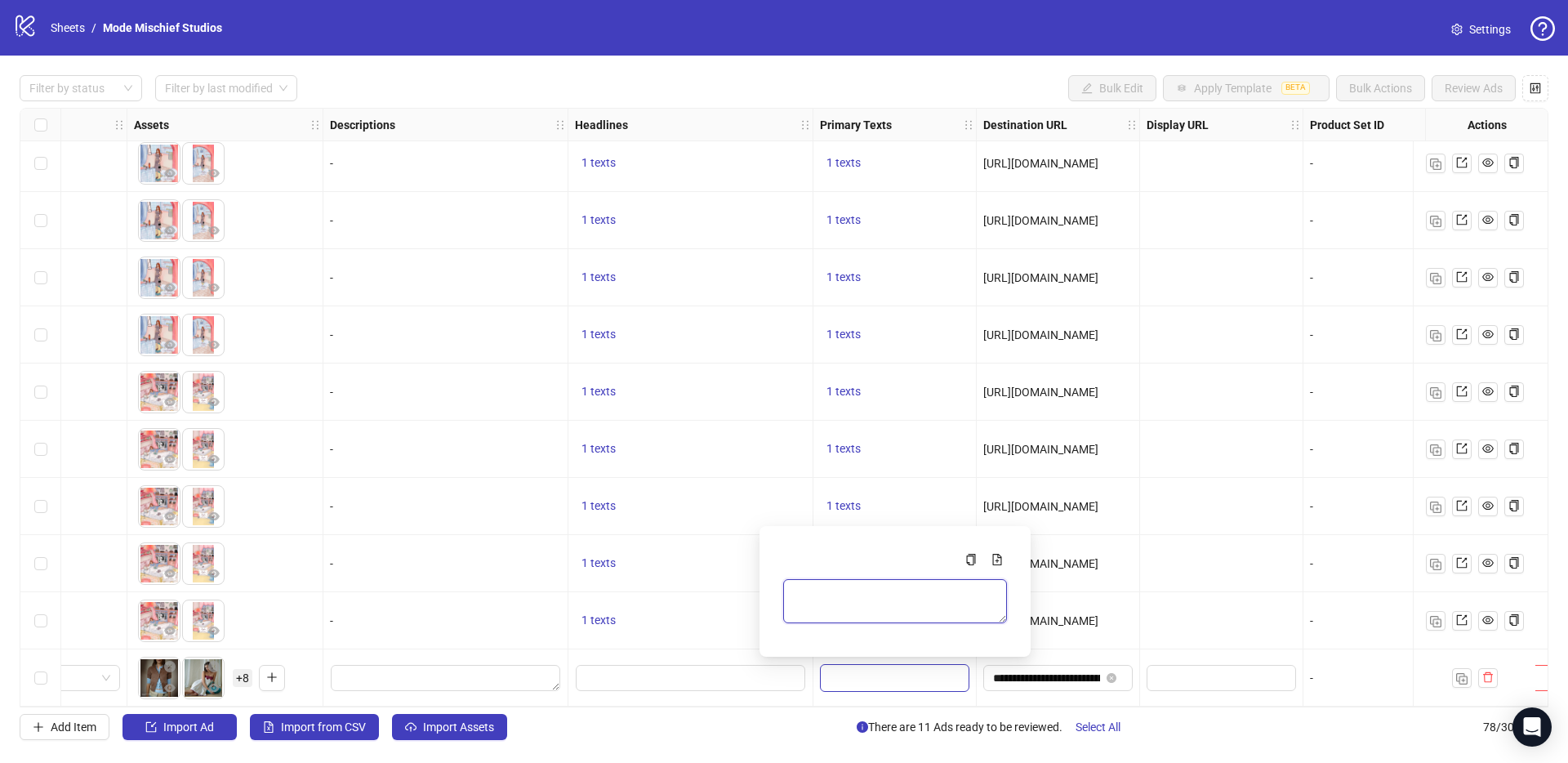
paste textarea "**********"
type textarea "**********"
click at [653, 687] on div at bounding box center [691, 678] width 245 height 57
click at [649, 682] on input "Edit values" at bounding box center [690, 677] width 229 height 26
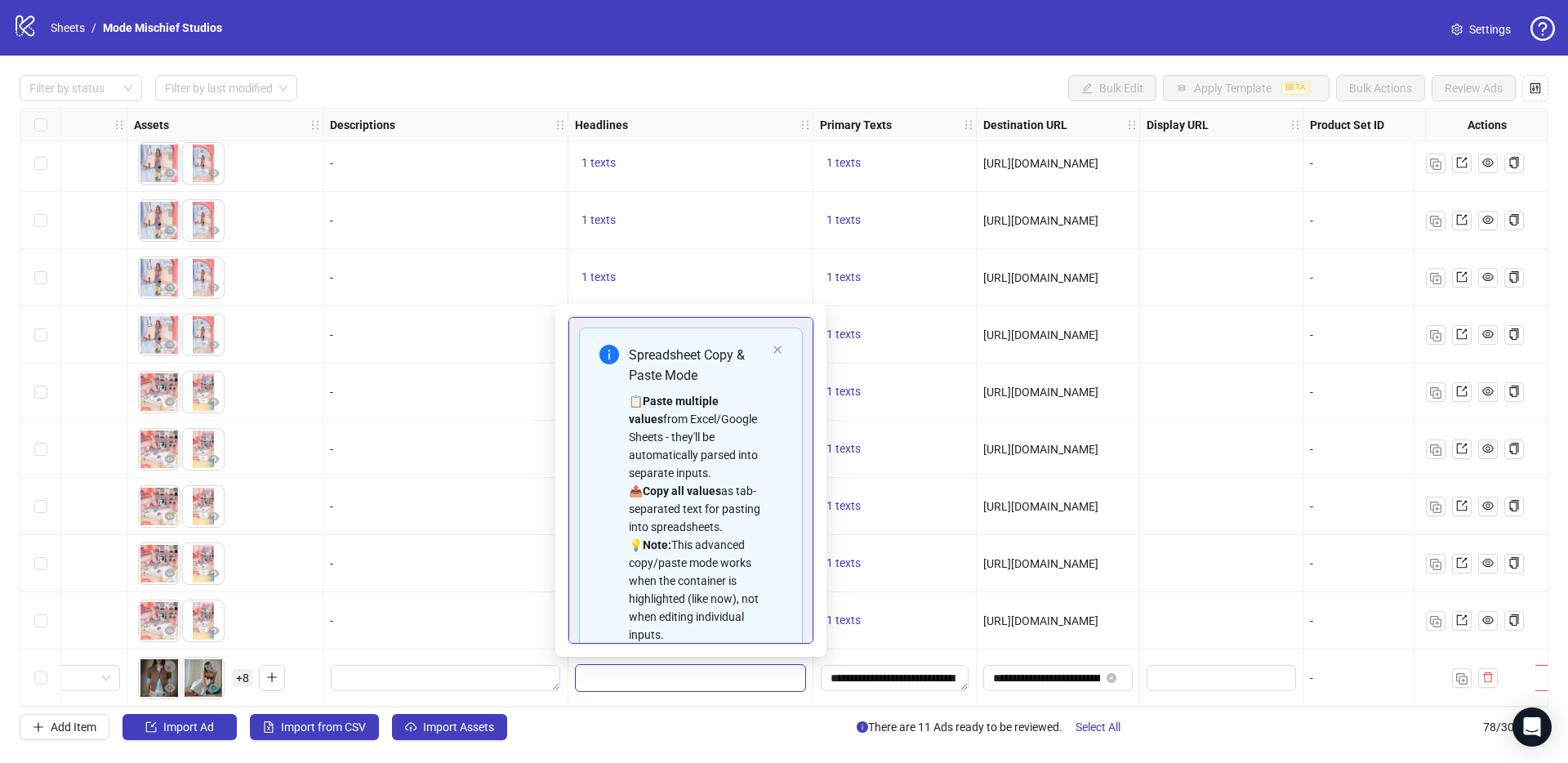
type input "**********"
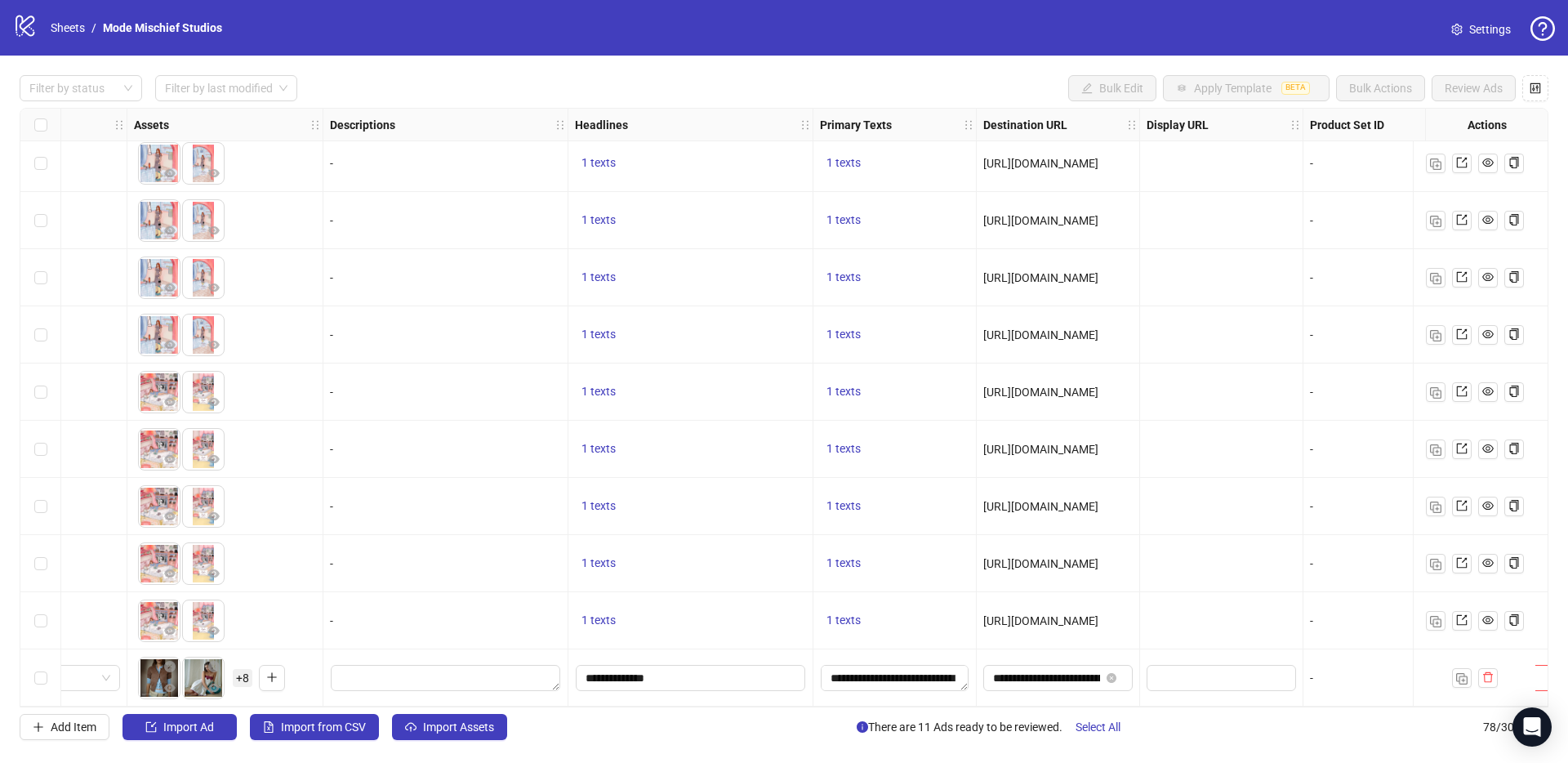
click at [547, 641] on div "-" at bounding box center [446, 621] width 245 height 57
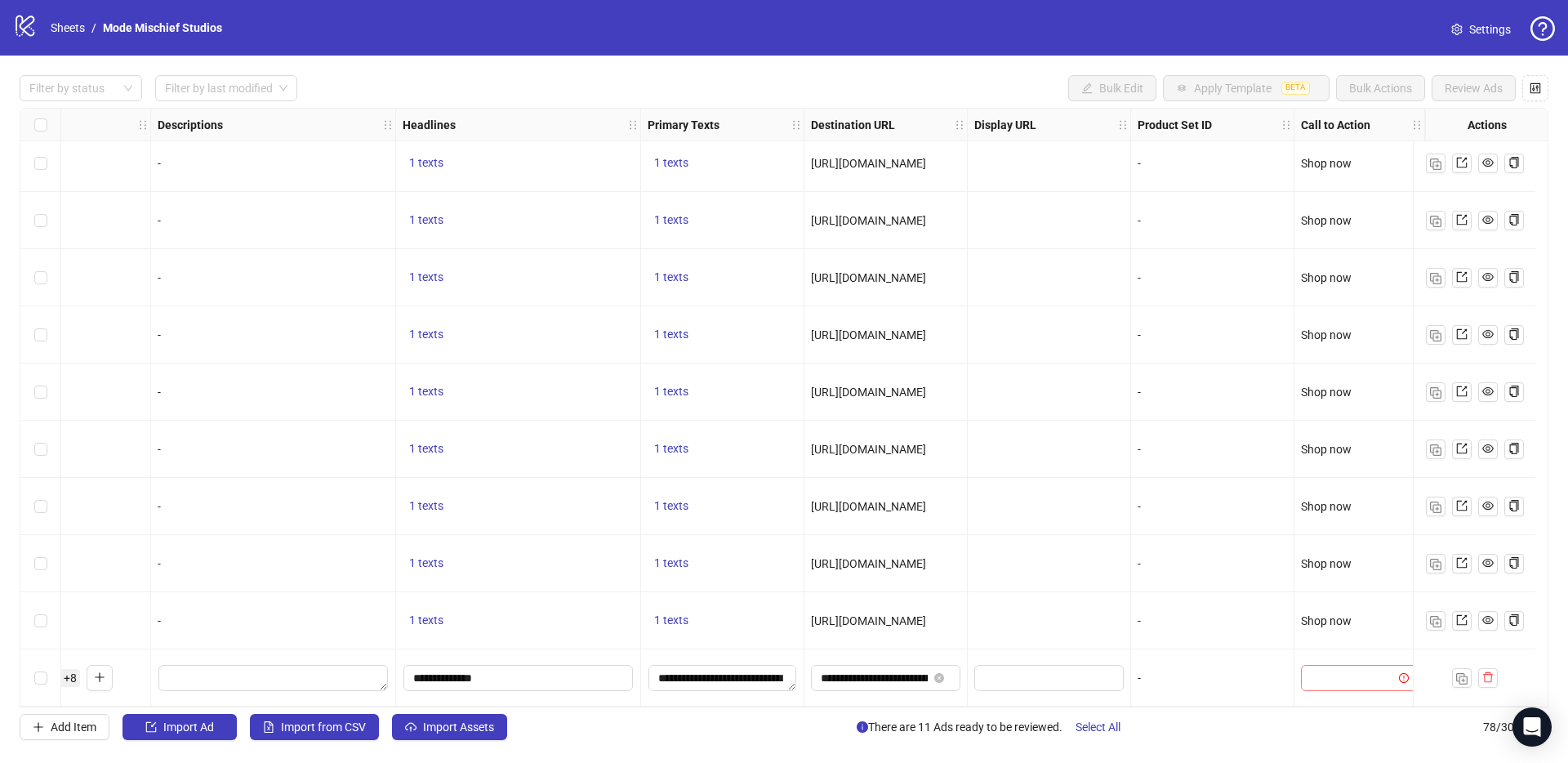
click at [1322, 673] on input "search" at bounding box center [1352, 678] width 82 height 25
type input "****"
click at [1331, 644] on div "Shop now" at bounding box center [1347, 638] width 91 height 18
click at [1348, 708] on div "Filter by status Filter by last modified Bulk Edit Apply Template BETA Bulk Act…" at bounding box center [784, 407] width 1568 height 704
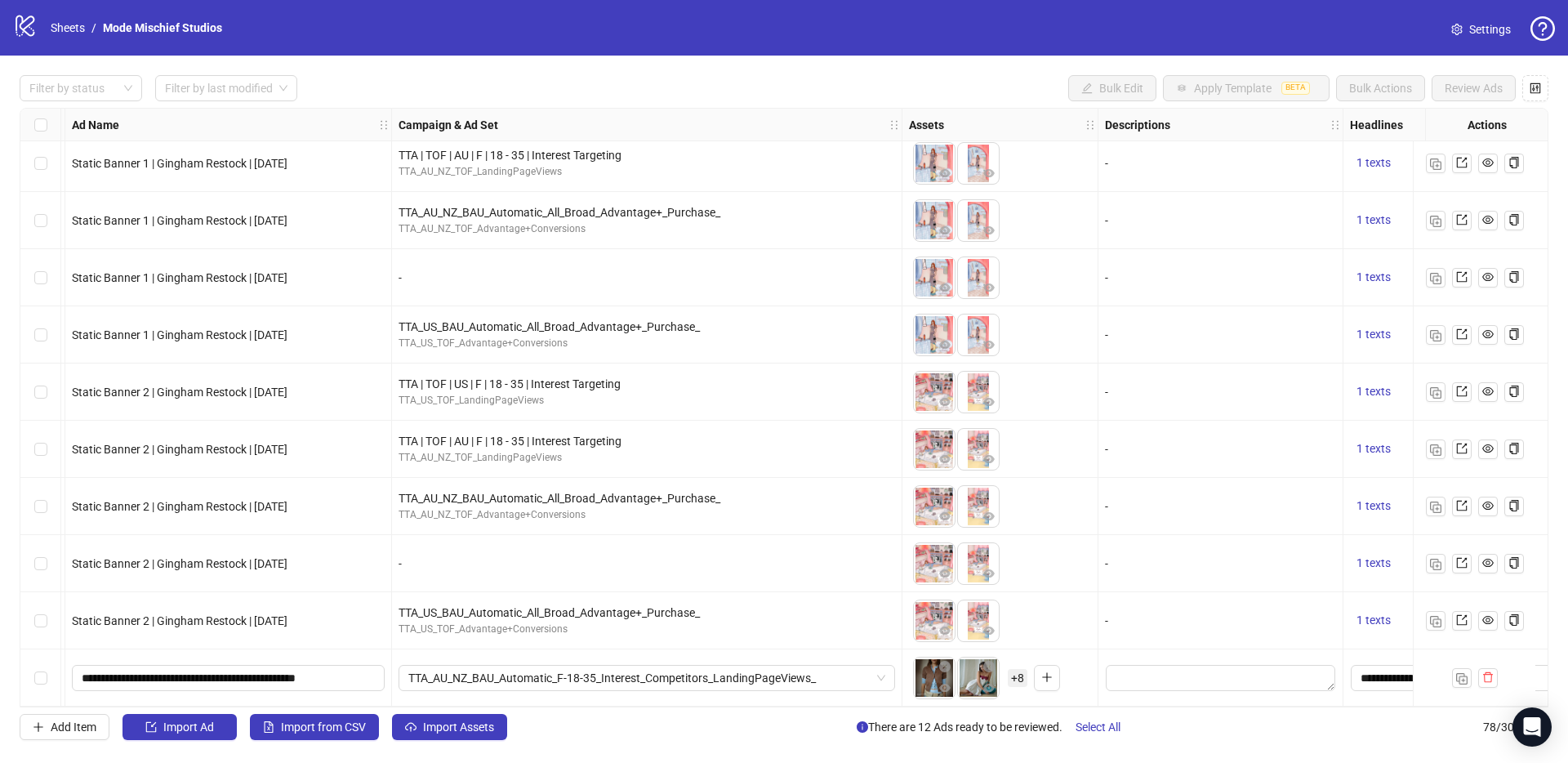
scroll to position [3901, 0]
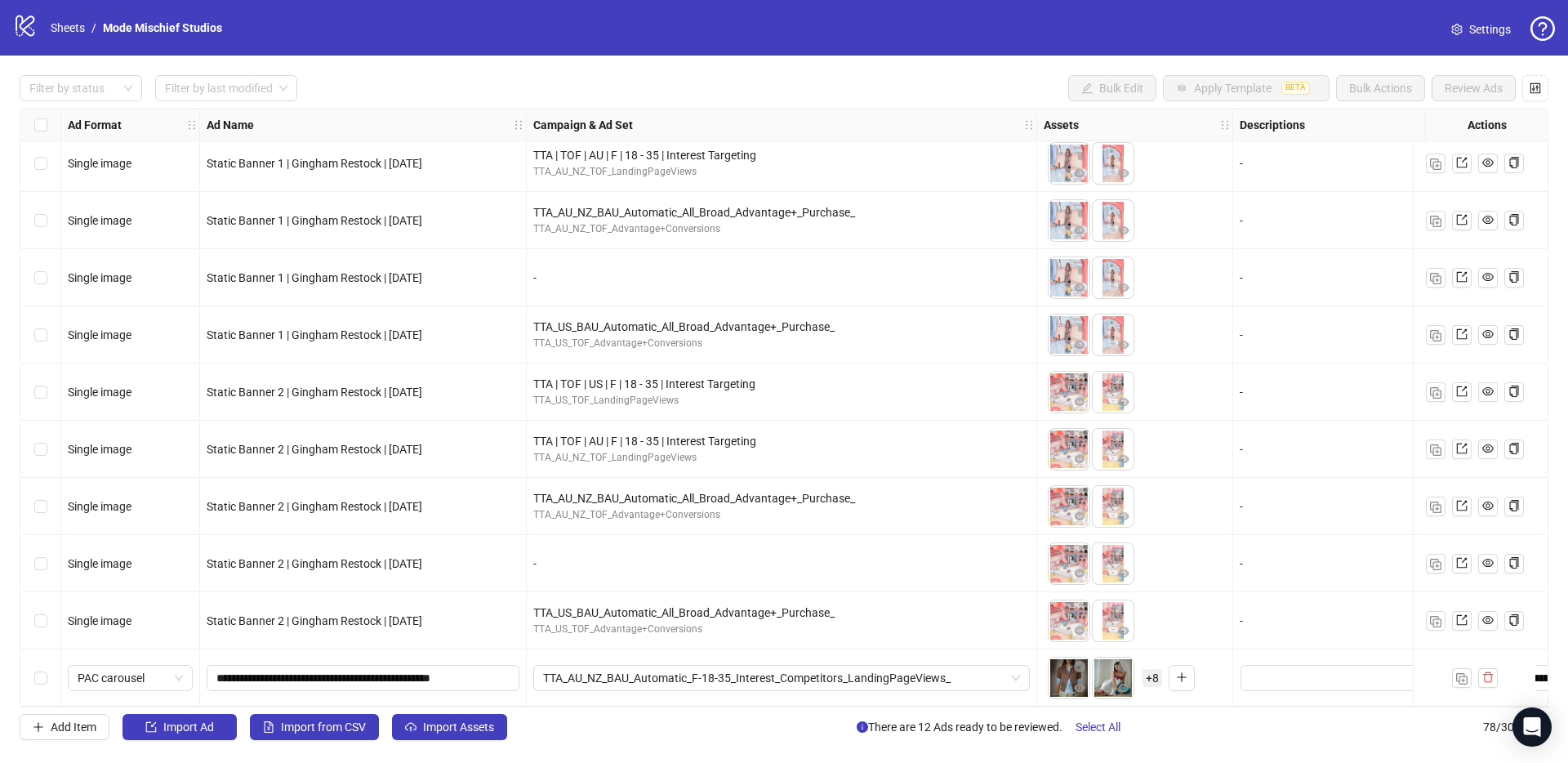
click at [33, 676] on div "Select row 78" at bounding box center [40, 678] width 41 height 57
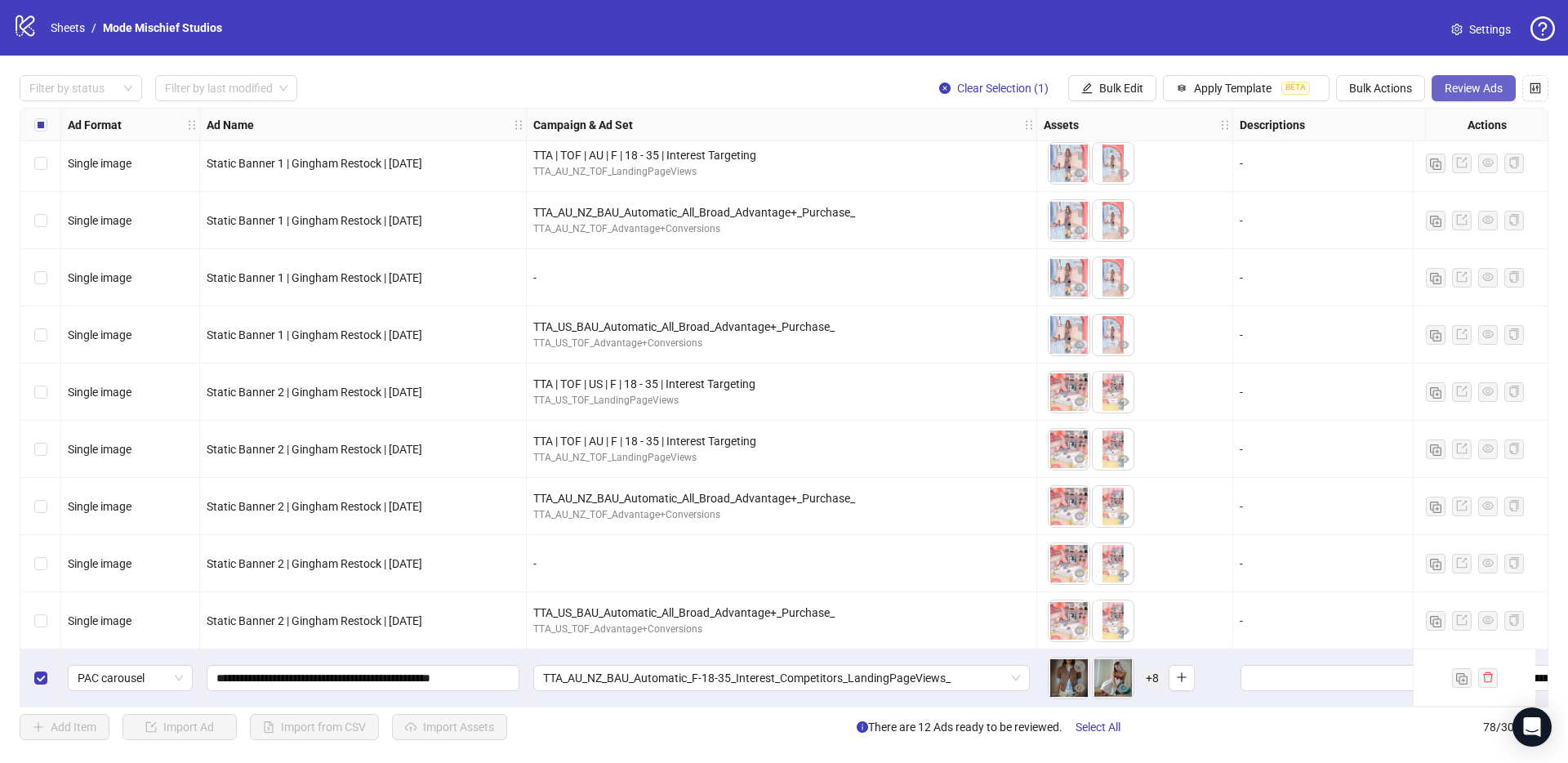
click at [1448, 94] on span "Review Ads" at bounding box center [1473, 88] width 58 height 13
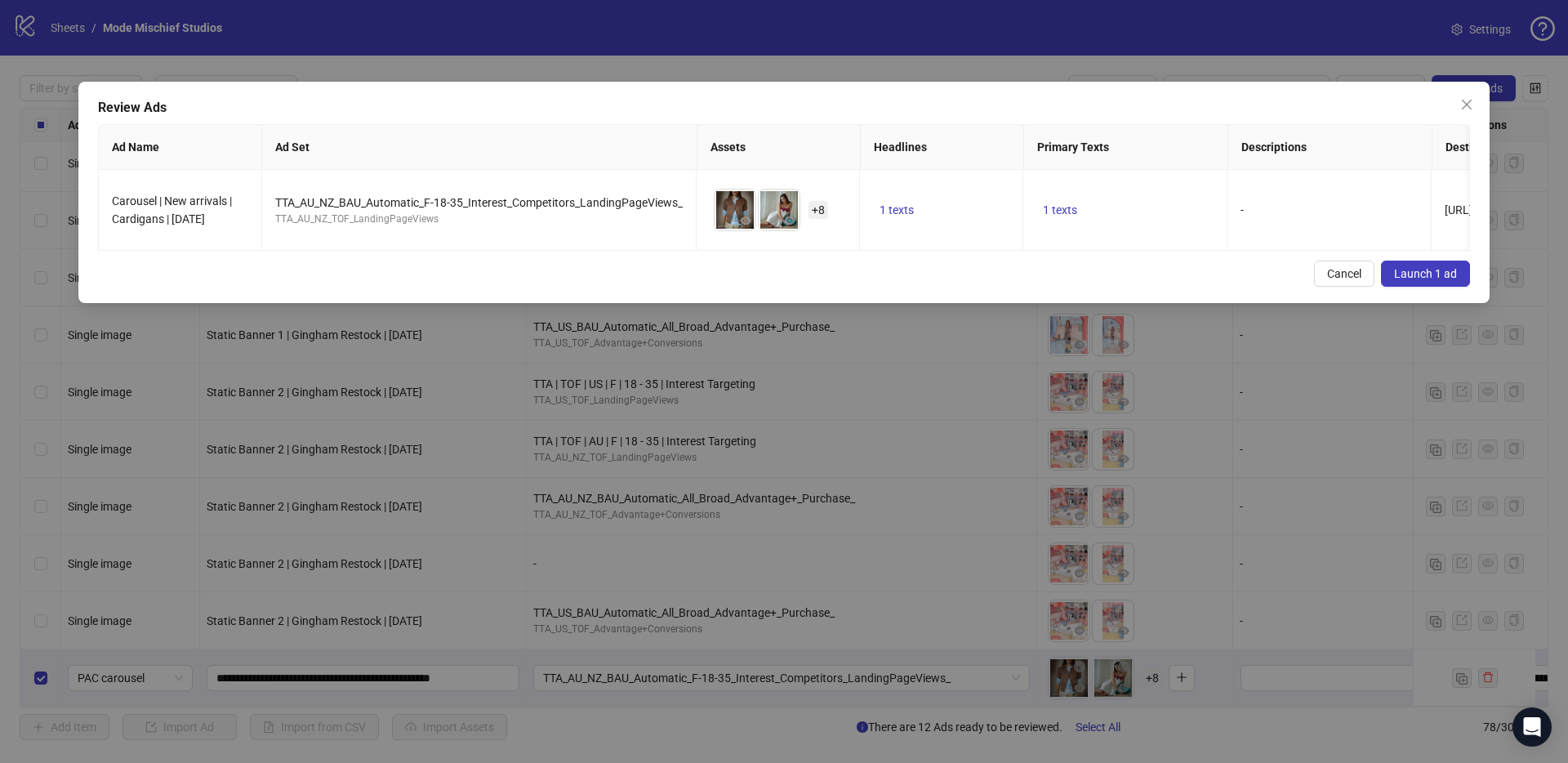
click at [1443, 277] on button "Launch 1 ad" at bounding box center [1426, 273] width 89 height 26
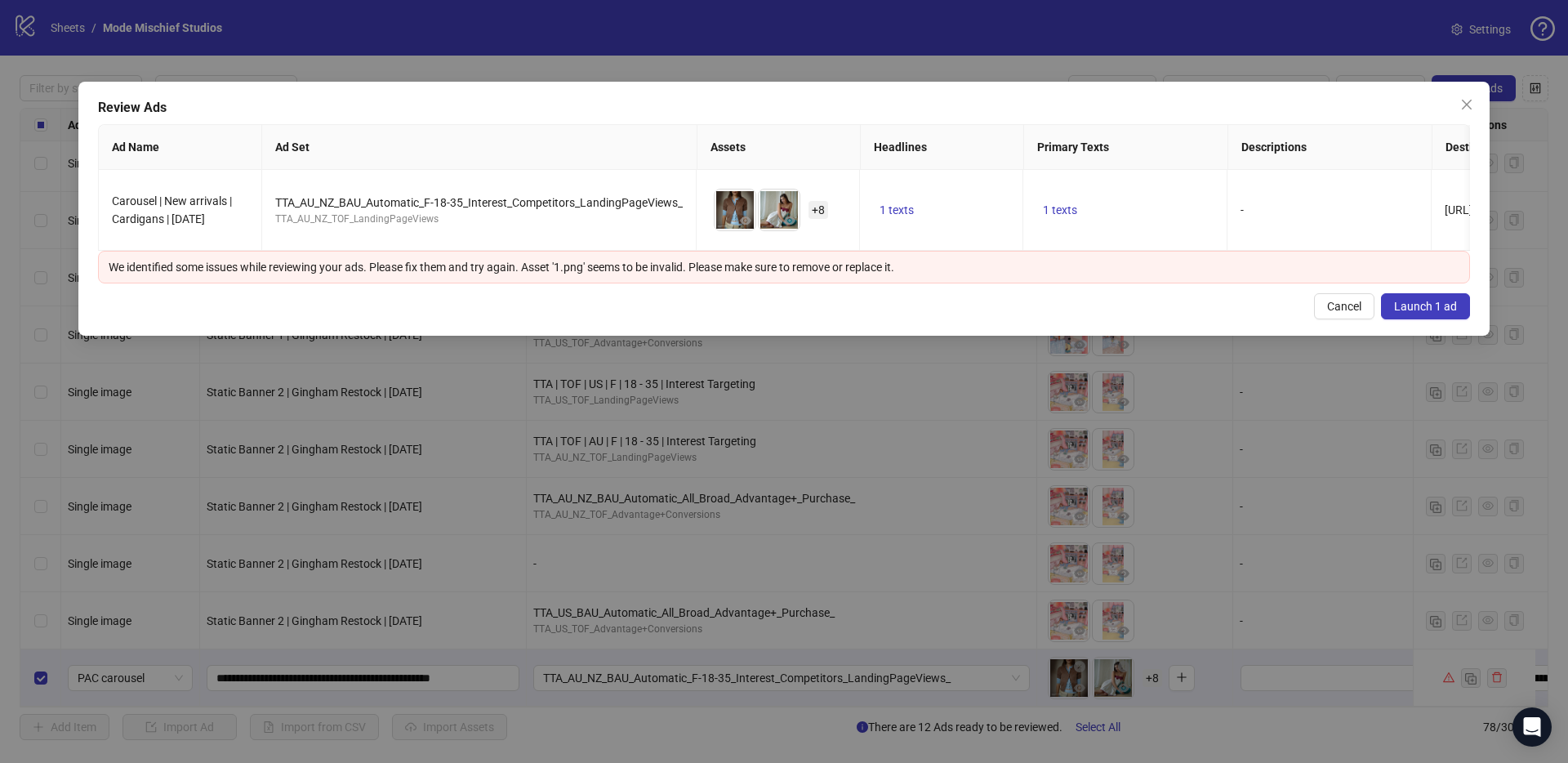
click at [1444, 313] on span "Launch 1 ad" at bounding box center [1426, 307] width 63 height 13
click at [1340, 313] on span "Cancel" at bounding box center [1344, 307] width 34 height 13
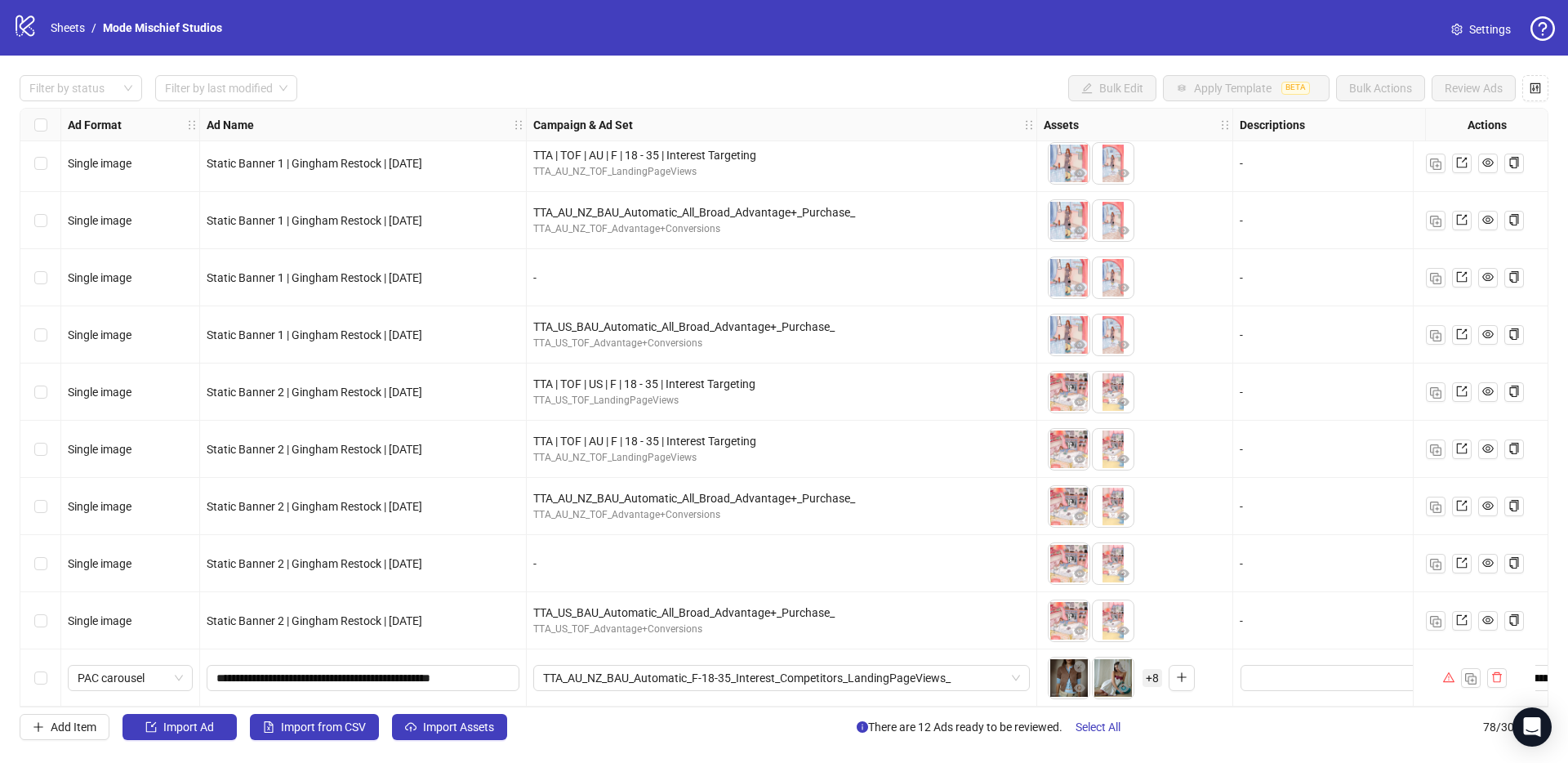
click at [1159, 671] on span "+ 8" at bounding box center [1152, 678] width 20 height 18
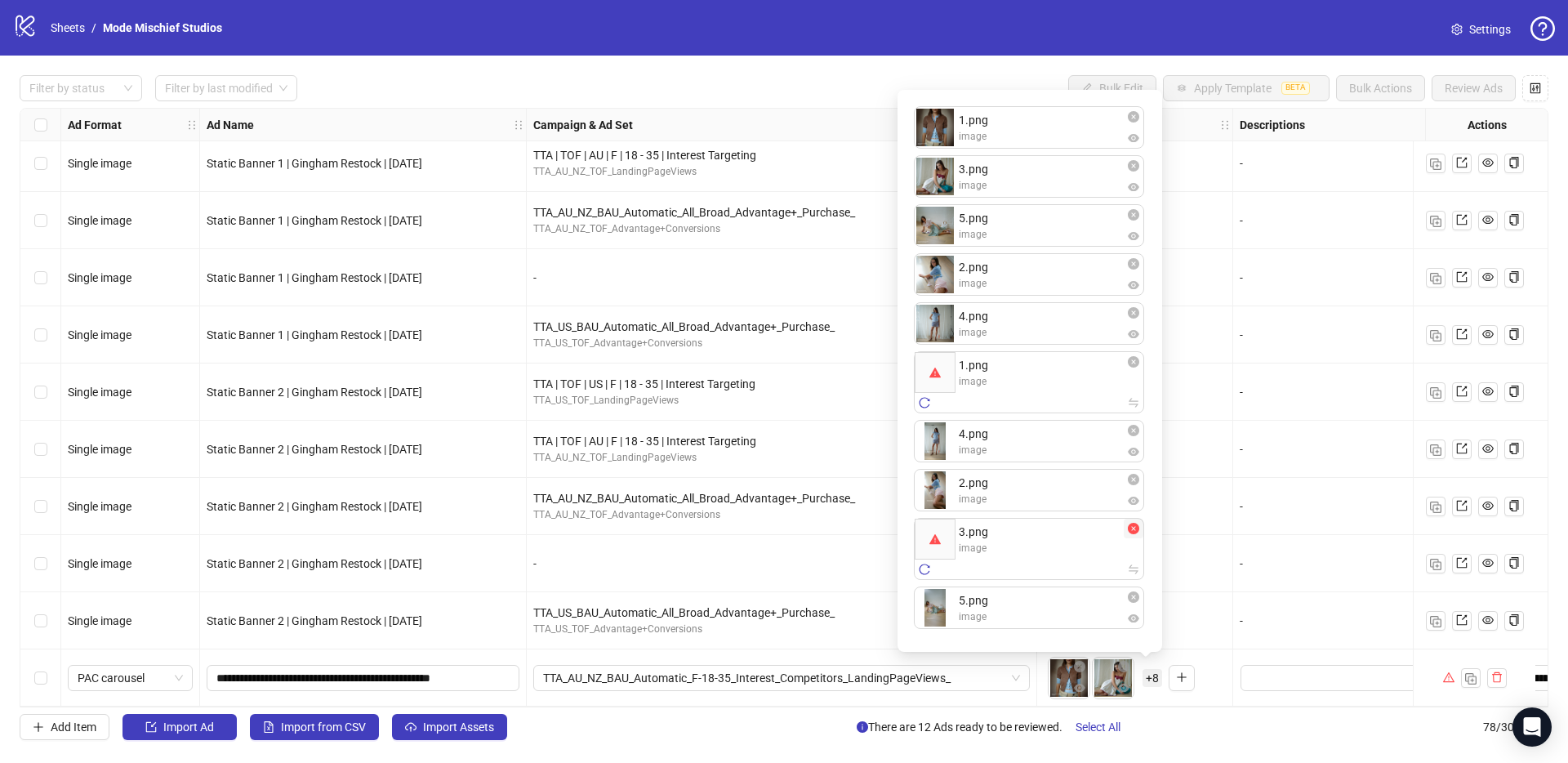
click at [1138, 530] on icon "close-circle" at bounding box center [1134, 529] width 11 height 11
click at [1135, 530] on icon "close-circle" at bounding box center [1134, 529] width 11 height 11
click at [1137, 572] on icon "swap" at bounding box center [1134, 569] width 11 height 11
click at [1132, 530] on icon "close-circle" at bounding box center [1134, 529] width 11 height 11
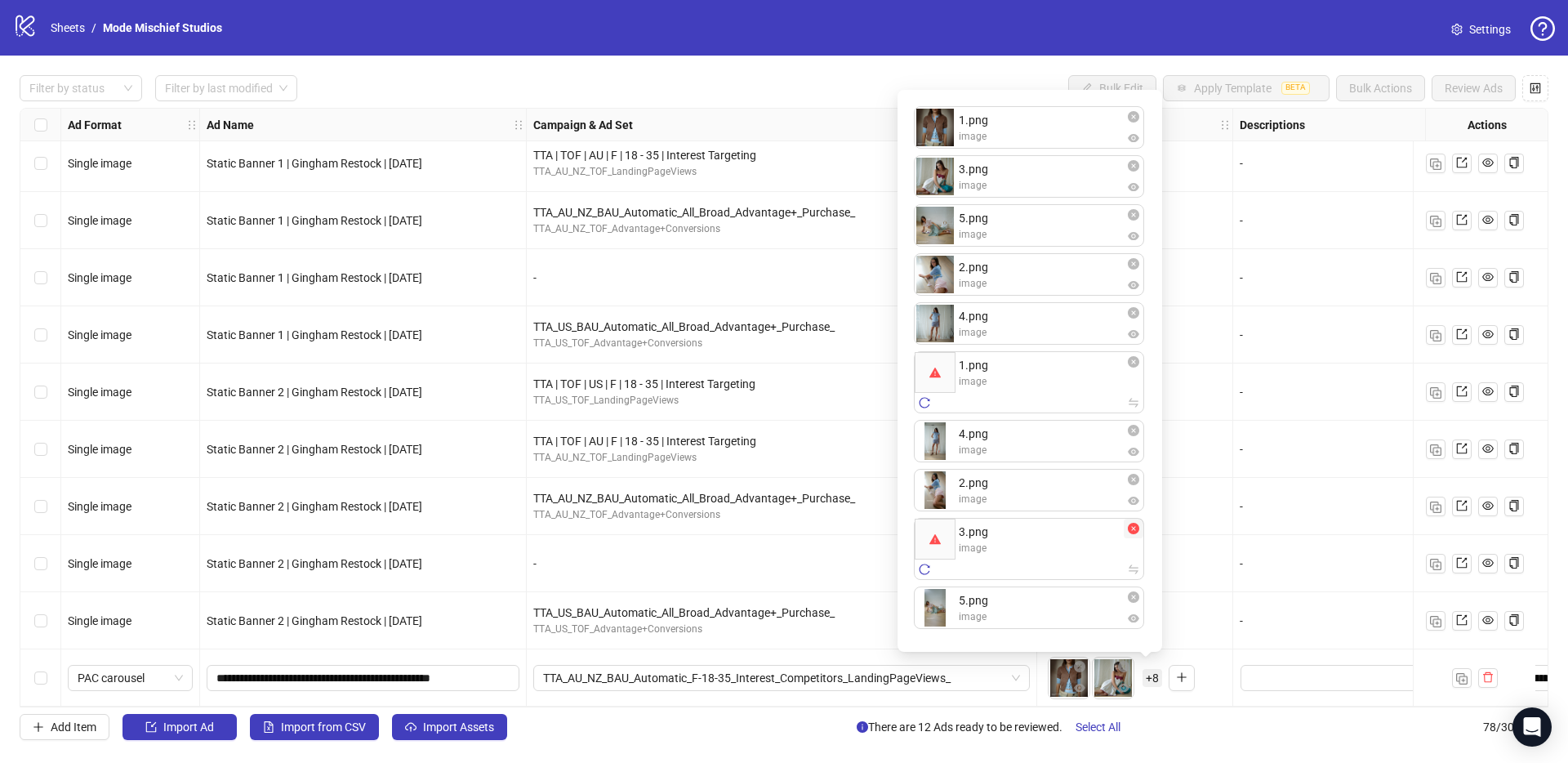
click at [1132, 530] on icon "close-circle" at bounding box center [1134, 529] width 11 height 11
click at [1133, 597] on icon "close-circle" at bounding box center [1134, 597] width 11 height 11
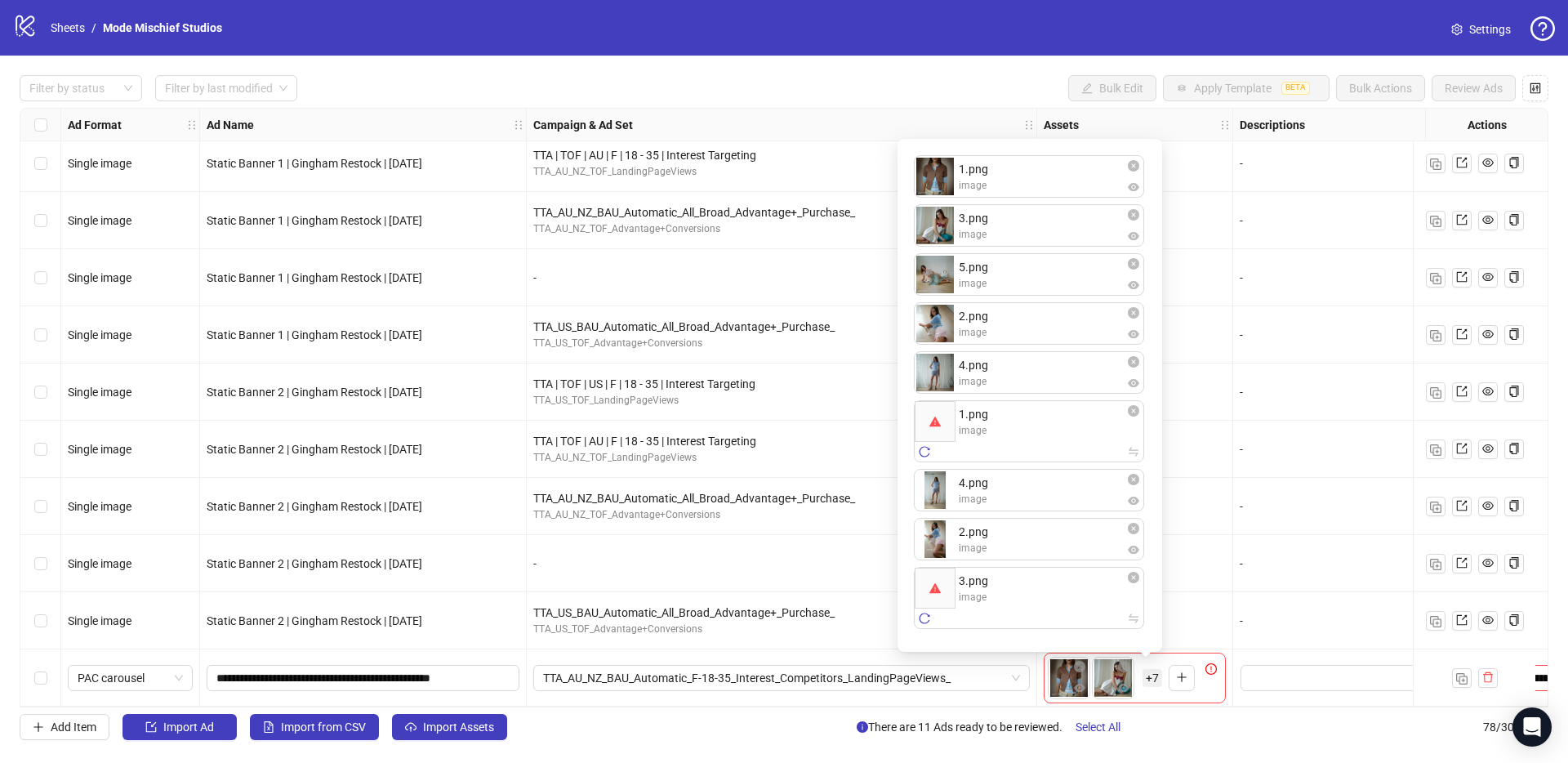
click at [1133, 598] on div "1.png image 3.png image 5.png image 2.png image 4.png image 1.png image 4.png i…" at bounding box center [1030, 395] width 245 height 493
click at [1133, 585] on button "button" at bounding box center [1133, 578] width 20 height 20
click at [1133, 578] on icon "close-circle" at bounding box center [1134, 578] width 11 height 11
click at [1137, 165] on icon "close-circle" at bounding box center [1134, 165] width 11 height 11
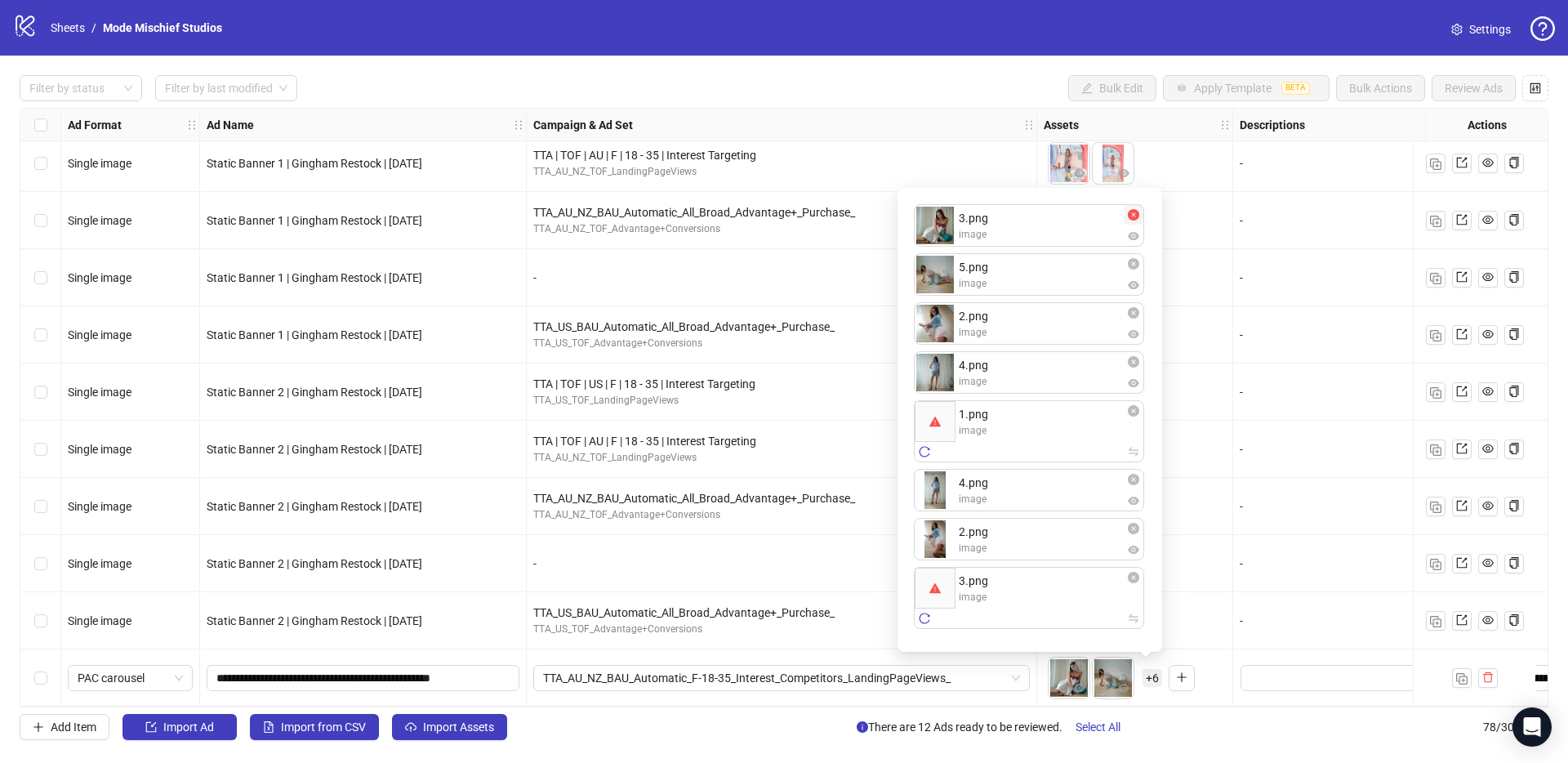
click at [1136, 222] on button "button" at bounding box center [1133, 214] width 20 height 20
click at [1137, 263] on icon "close-circle" at bounding box center [1134, 264] width 11 height 11
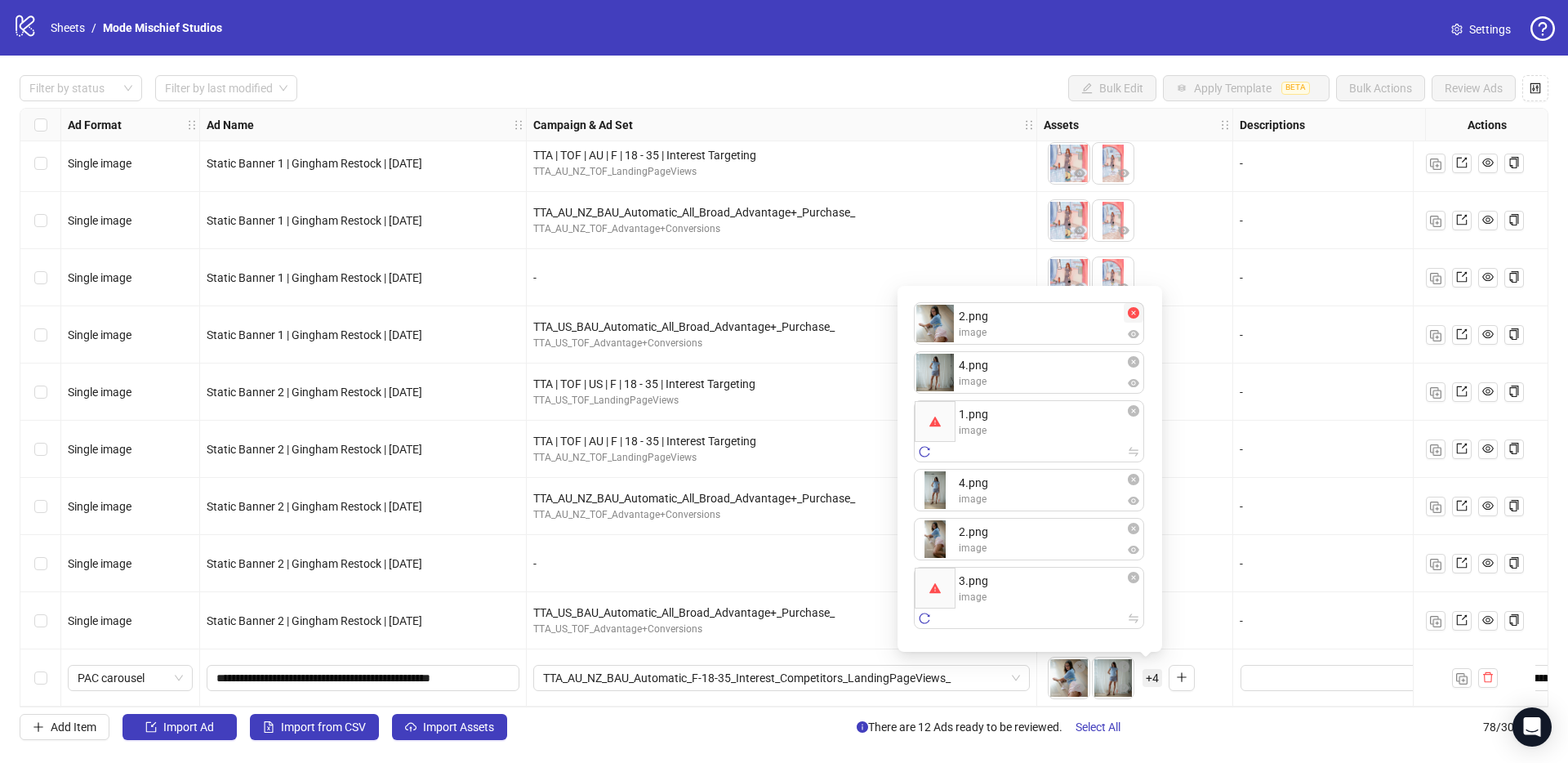
click at [1136, 304] on button "button" at bounding box center [1133, 313] width 20 height 20
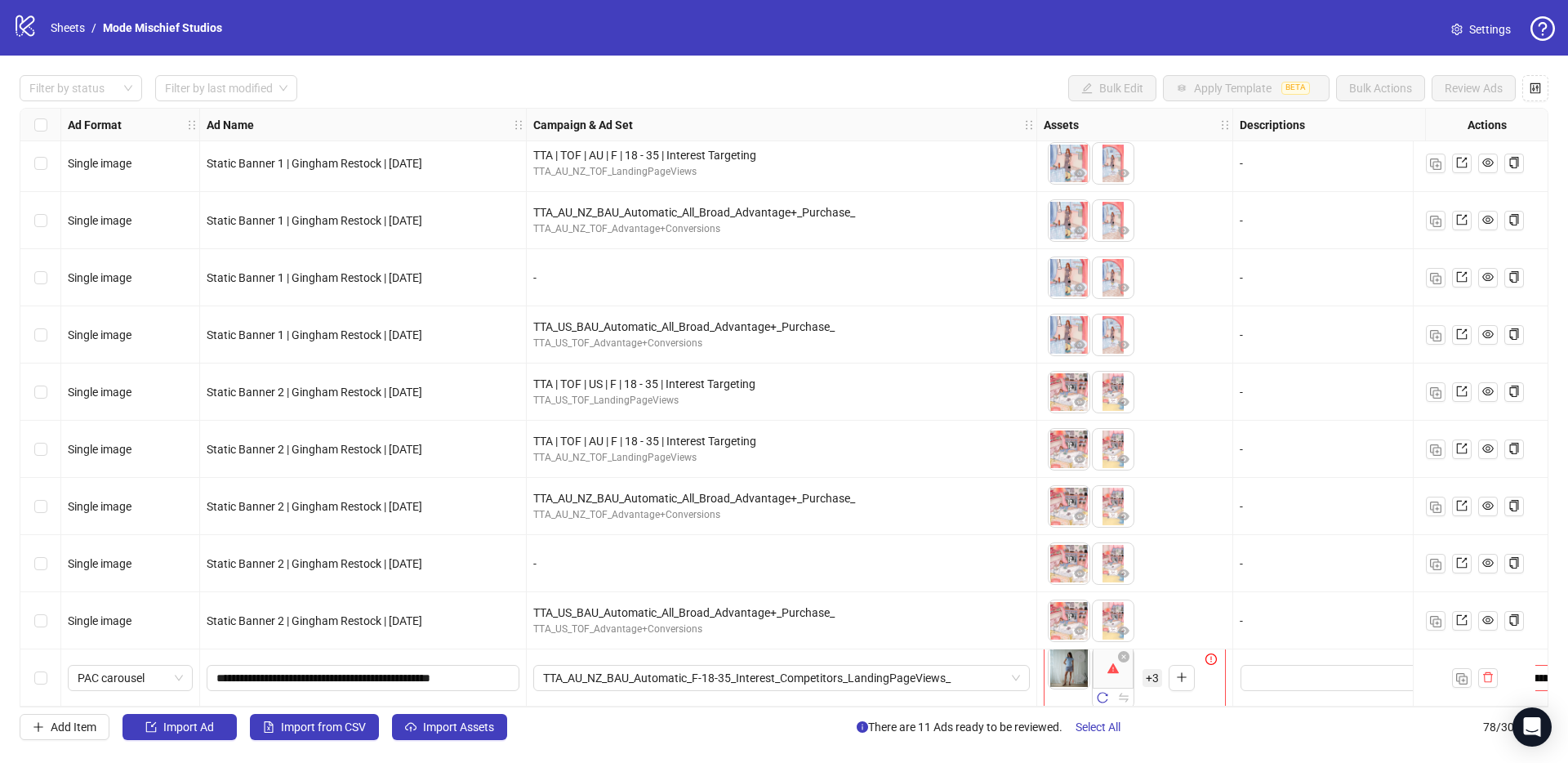
click at [1181, 535] on div "To pick up a draggable item, press the space bar. While dragging, use the arrow…" at bounding box center [1135, 564] width 196 height 57
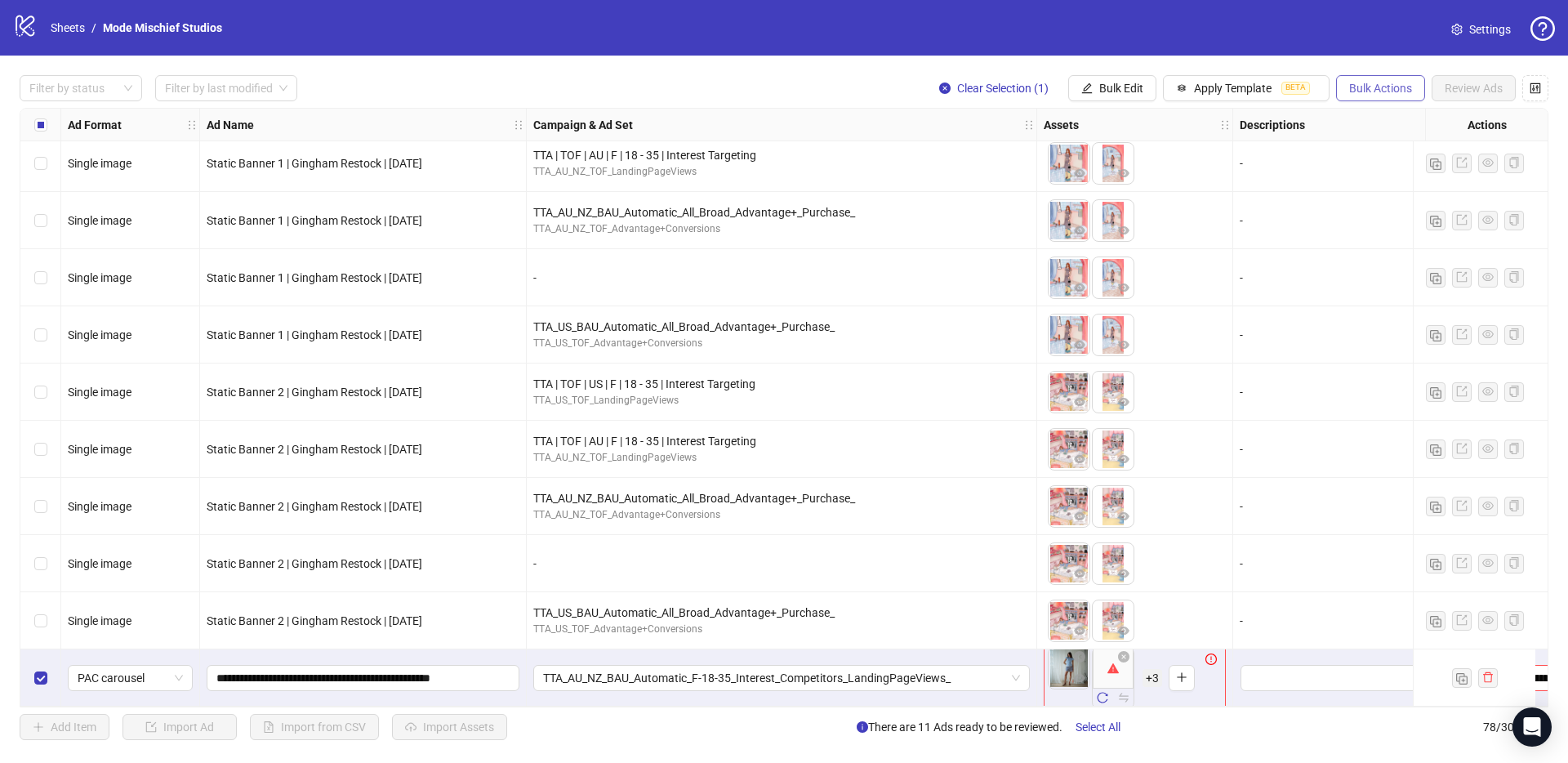
click at [1406, 78] on button "Bulk Actions" at bounding box center [1381, 88] width 89 height 26
click at [1381, 157] on li "Duplicate" at bounding box center [1404, 146] width 132 height 26
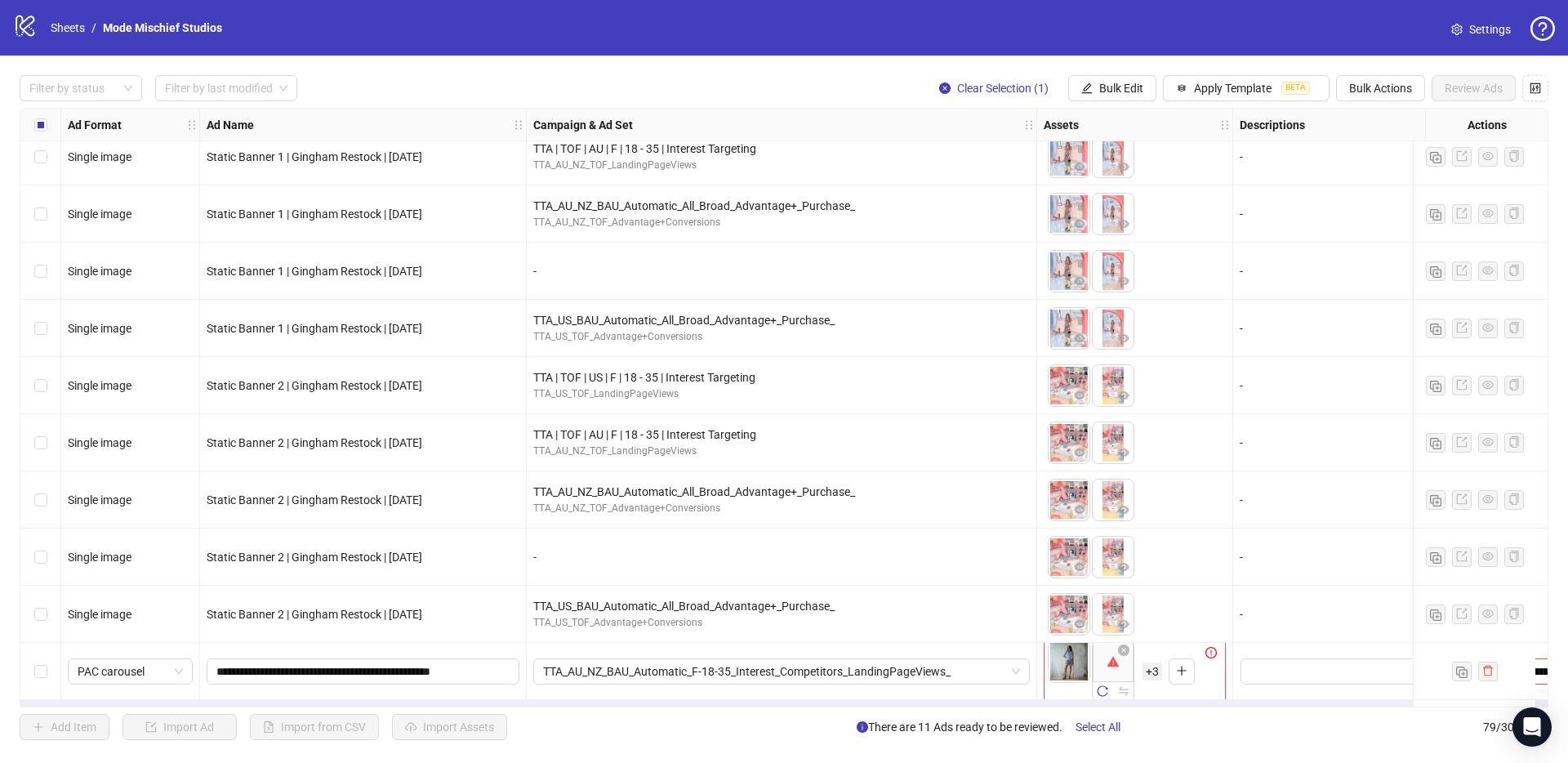
scroll to position [3958, 0]
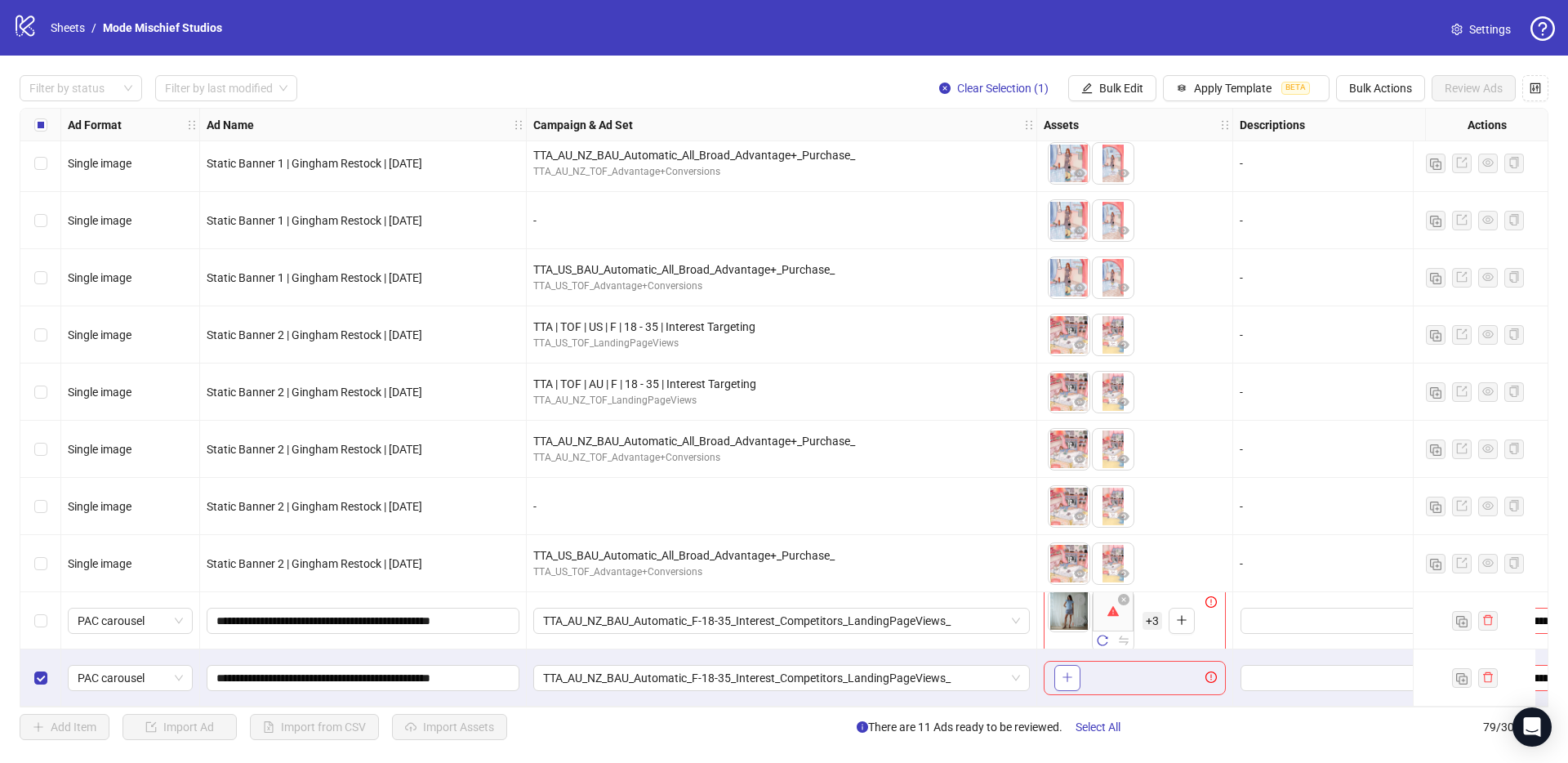
click at [1062, 671] on icon "plus" at bounding box center [1068, 677] width 11 height 11
click at [1152, 673] on span "+ 3" at bounding box center [1152, 678] width 20 height 18
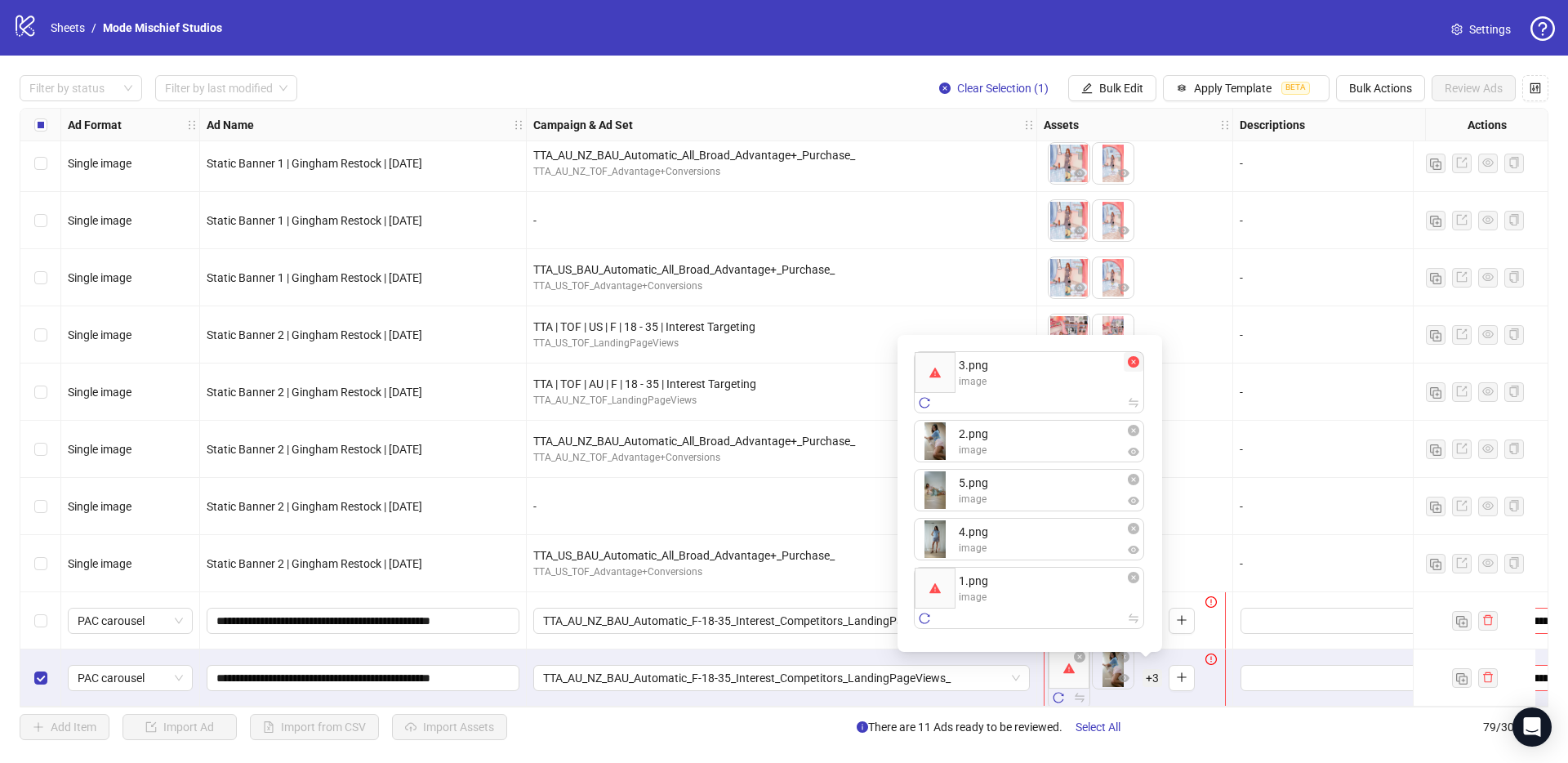
click at [1133, 361] on icon "close-circle" at bounding box center [1134, 361] width 11 height 11
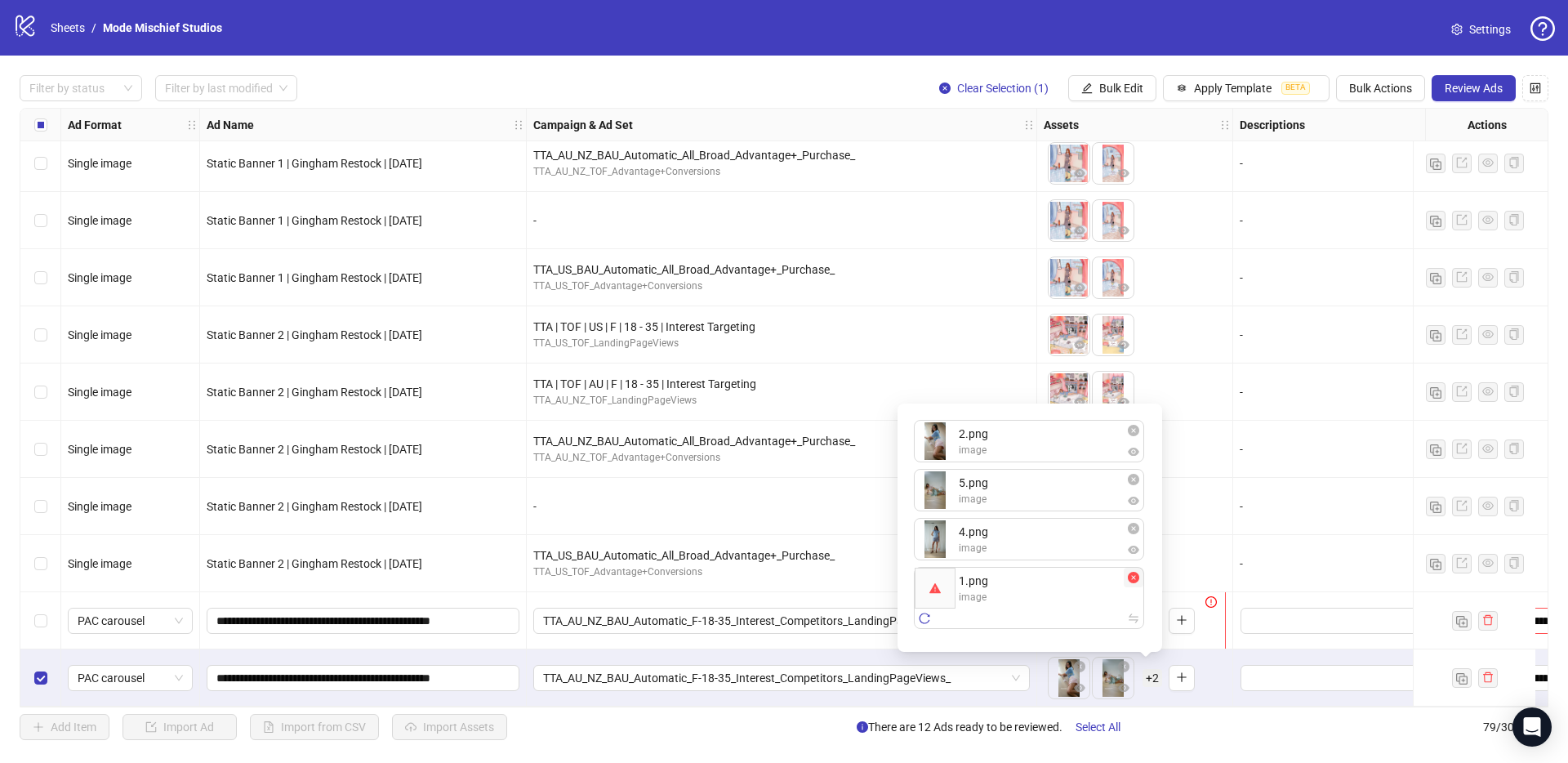
click at [1135, 579] on icon "close-circle" at bounding box center [1134, 578] width 11 height 11
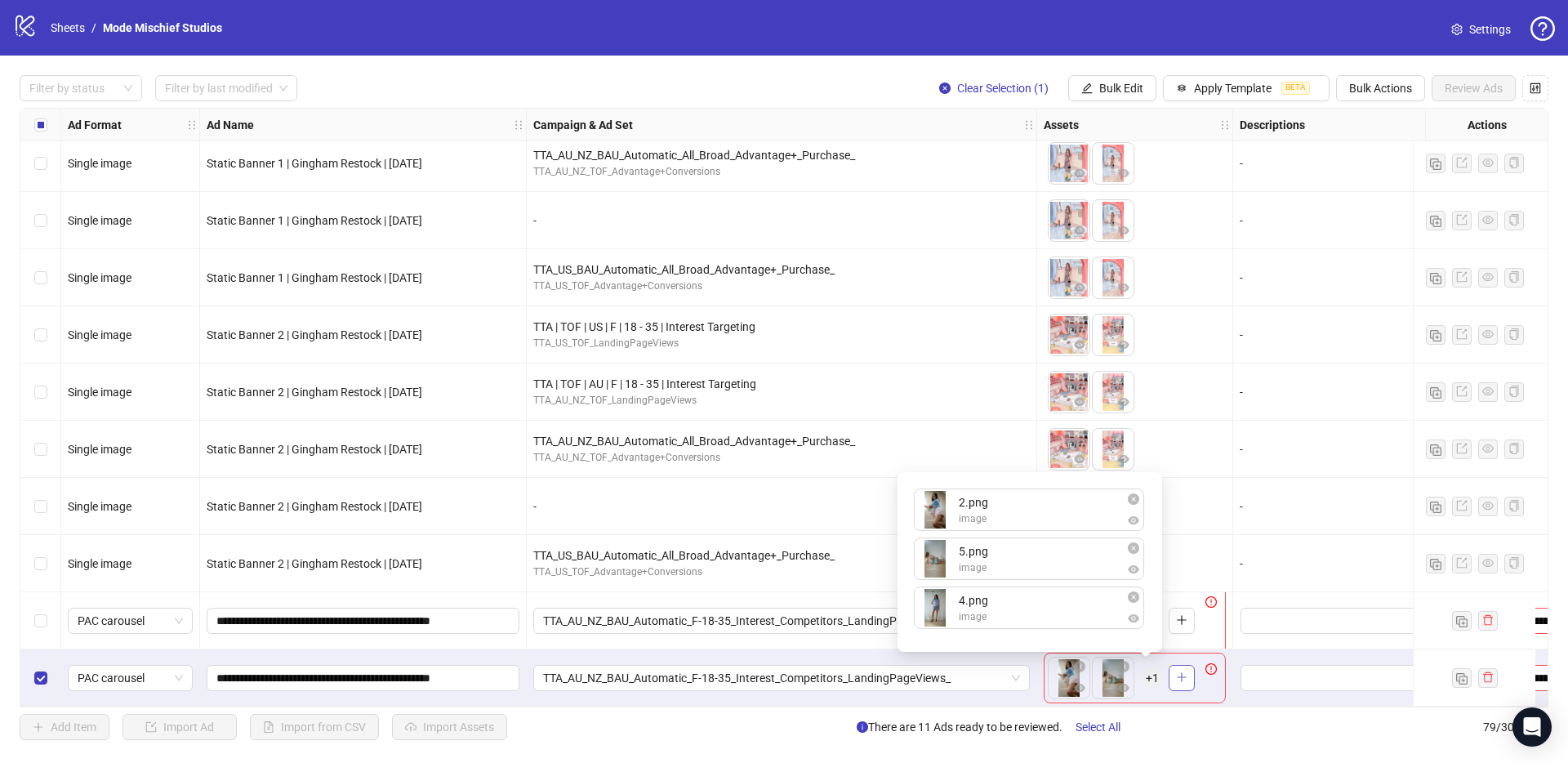
click at [1192, 665] on button "button" at bounding box center [1181, 677] width 26 height 26
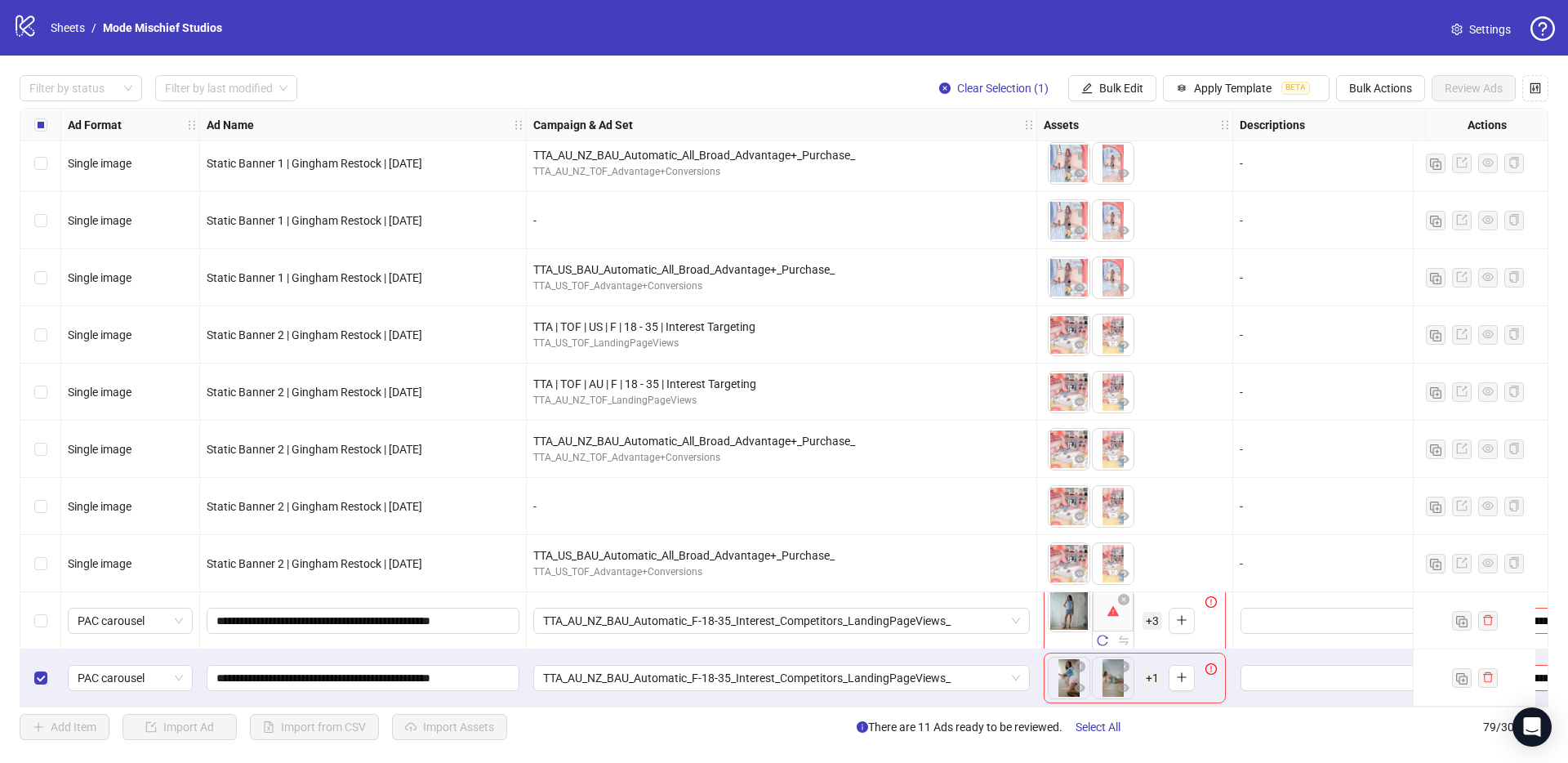
click at [27, 626] on div "Select row 78" at bounding box center [40, 621] width 41 height 57
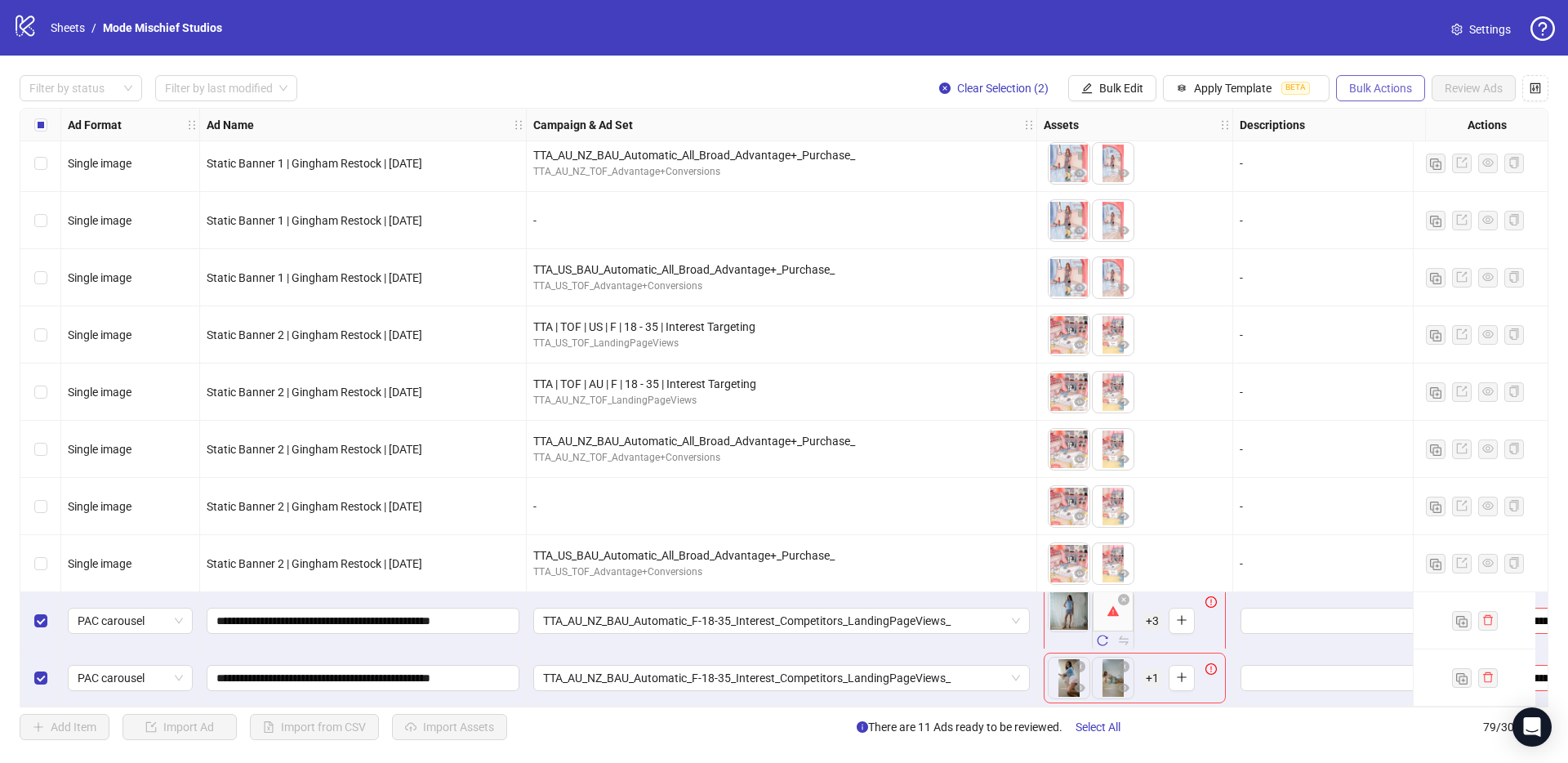
click at [1385, 92] on span "Bulk Actions" at bounding box center [1381, 88] width 63 height 13
click at [1382, 130] on li "Delete" at bounding box center [1404, 120] width 132 height 26
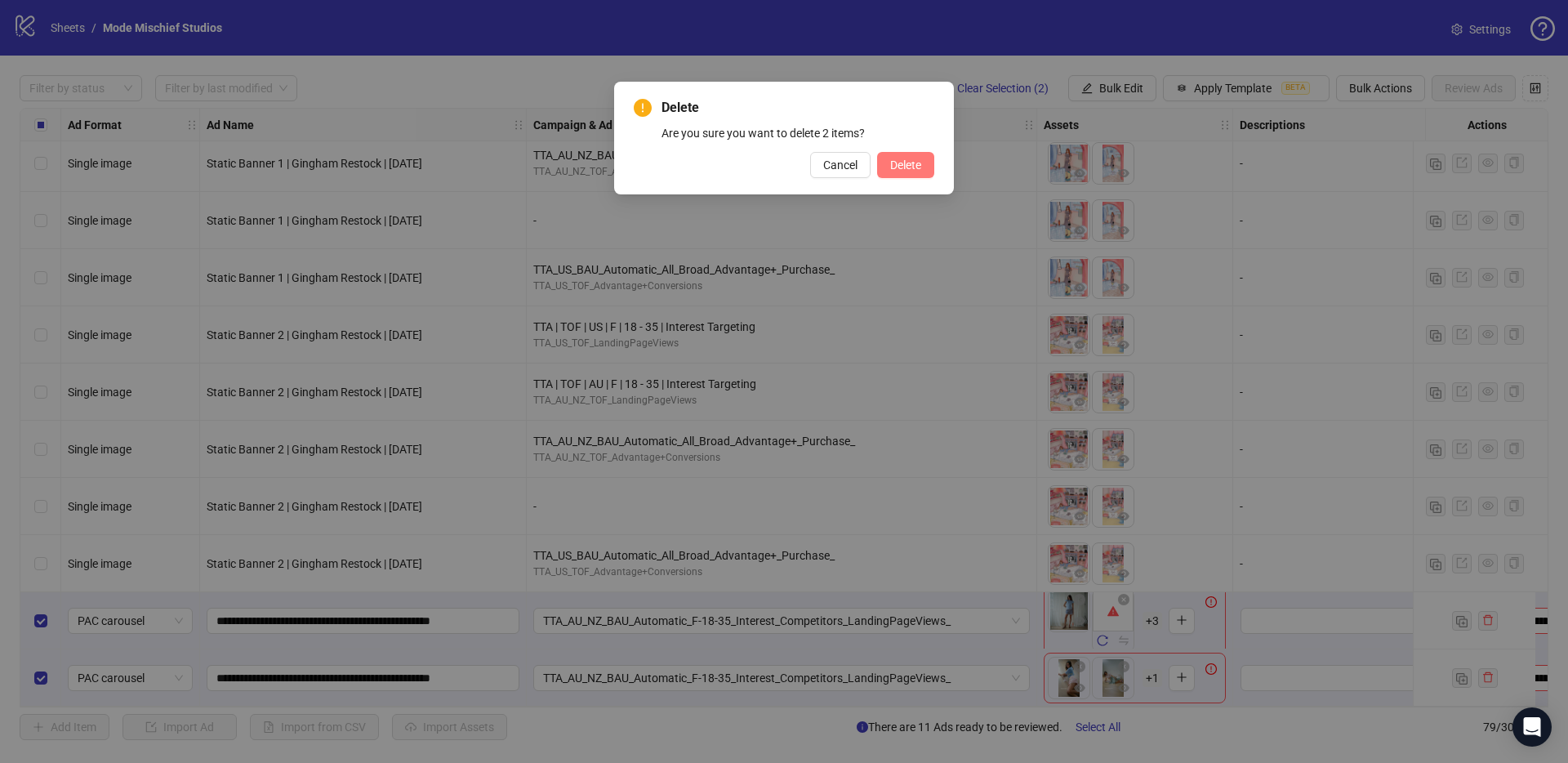
click at [918, 160] on span "Delete" at bounding box center [905, 165] width 31 height 13
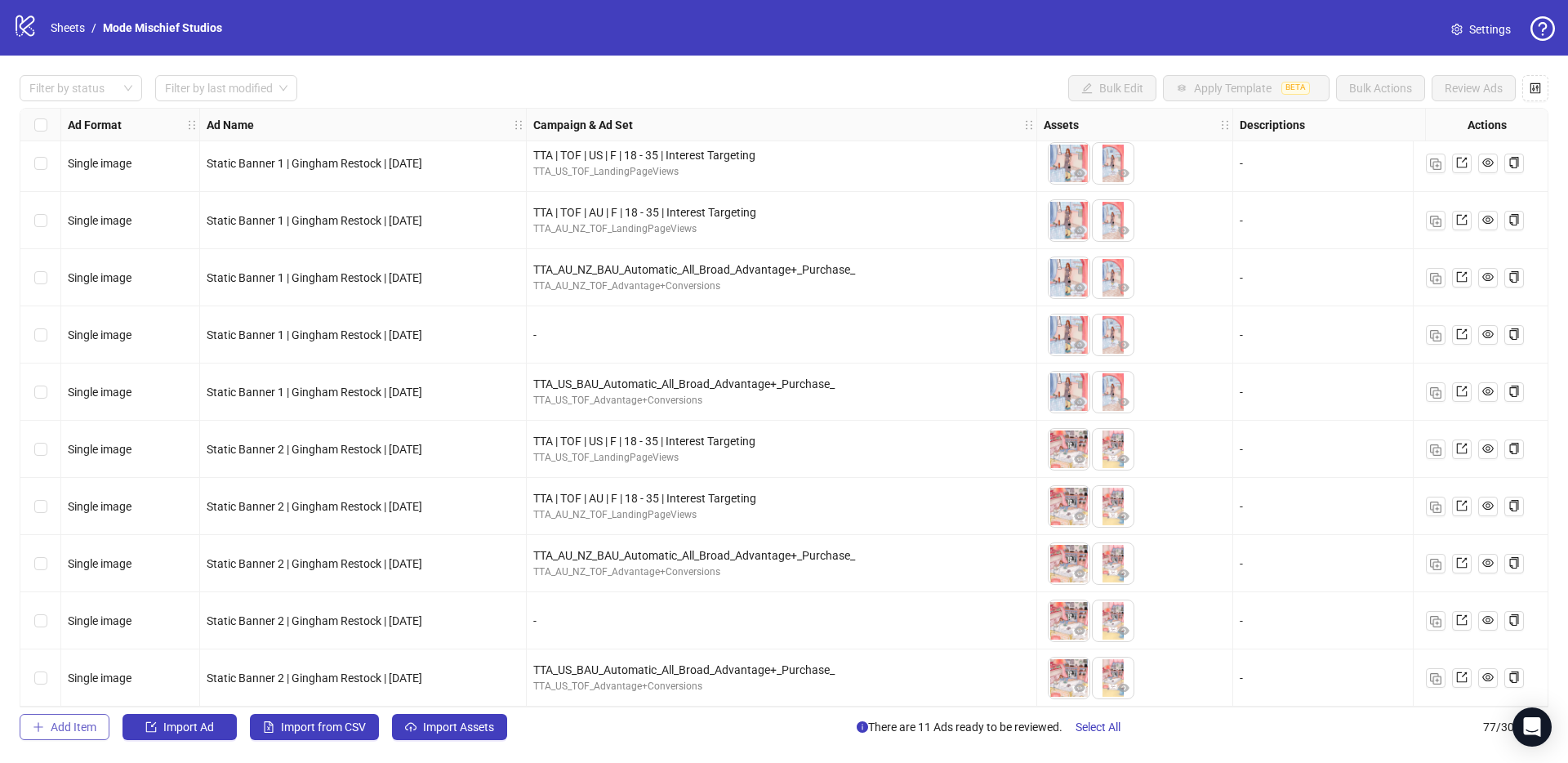
click at [54, 736] on button "Add Item" at bounding box center [65, 727] width 90 height 26
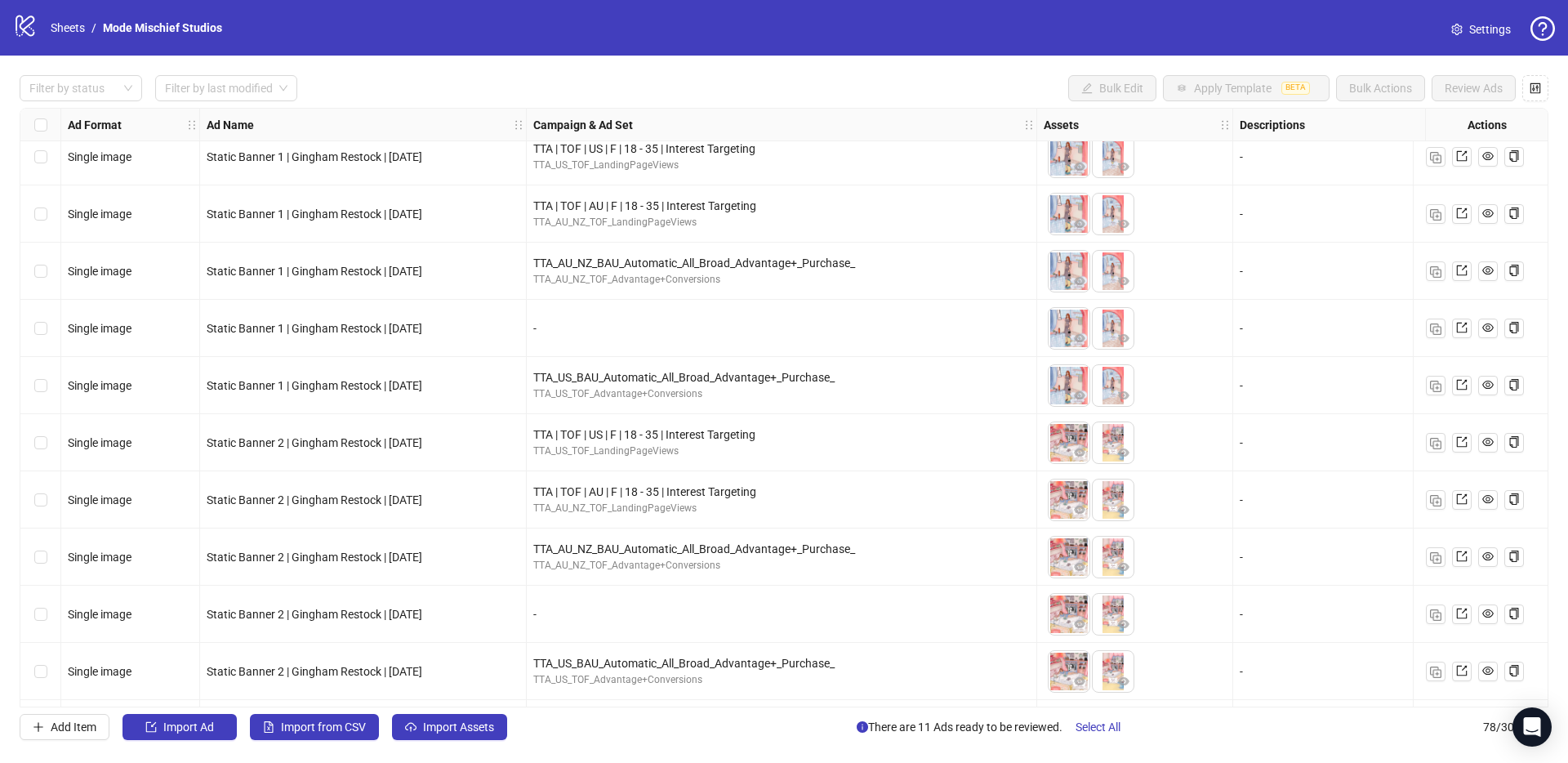
scroll to position [3901, 0]
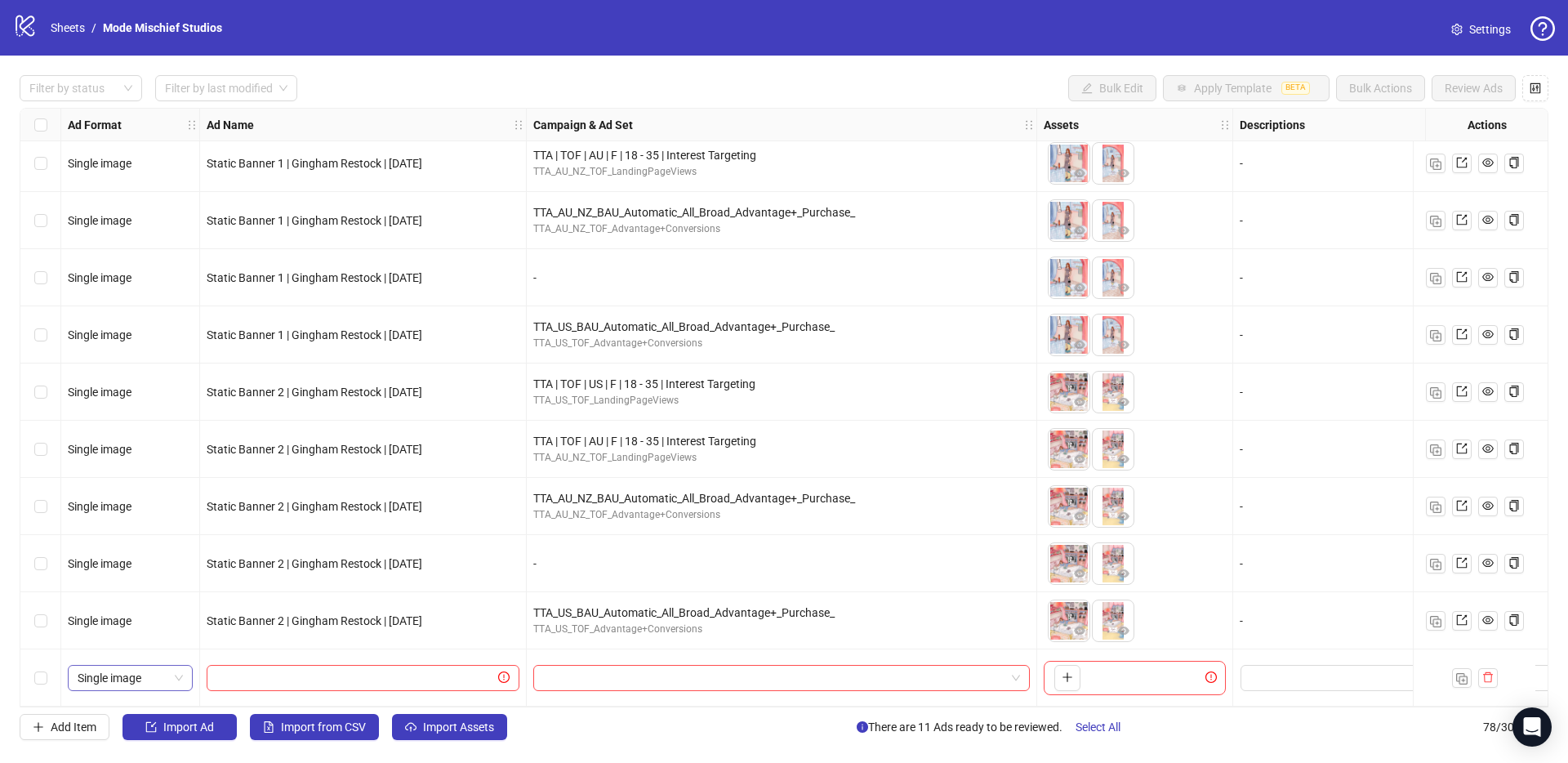
click at [169, 665] on span "Single image" at bounding box center [130, 678] width 105 height 25
click at [154, 627] on div "PAC carousel" at bounding box center [130, 638] width 119 height 26
click at [1068, 671] on icon "plus" at bounding box center [1068, 677] width 11 height 11
click at [1157, 675] on span "+ 3" at bounding box center [1152, 678] width 20 height 18
click at [1200, 667] on div "To pick up a draggable item, press the space bar. While dragging, use the arrow…" at bounding box center [1135, 678] width 183 height 51
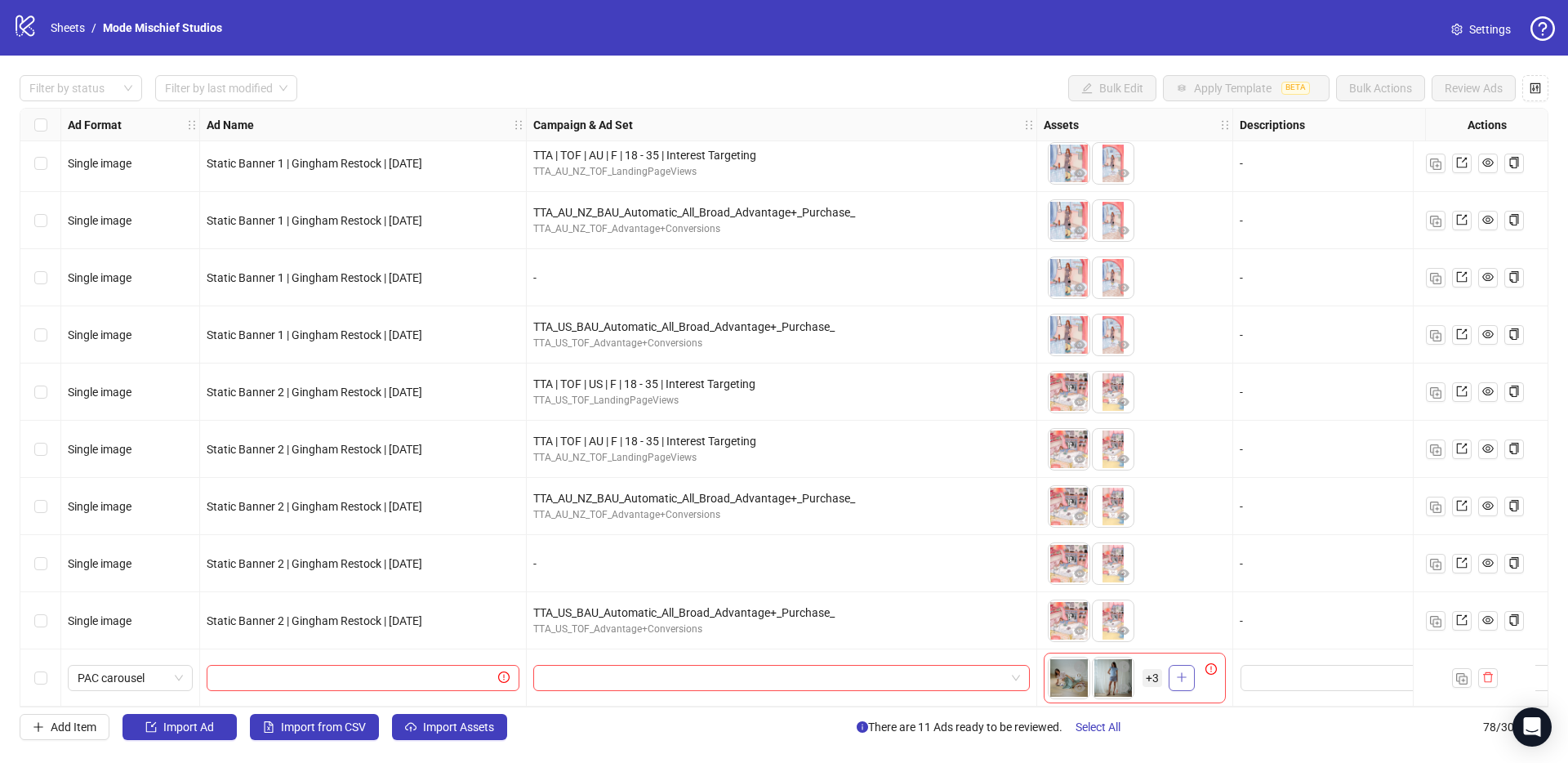
click at [1189, 668] on button "button" at bounding box center [1181, 677] width 26 height 26
click at [1159, 672] on span "+ 8" at bounding box center [1152, 678] width 20 height 18
